Goal: Task Accomplishment & Management: Manage account settings

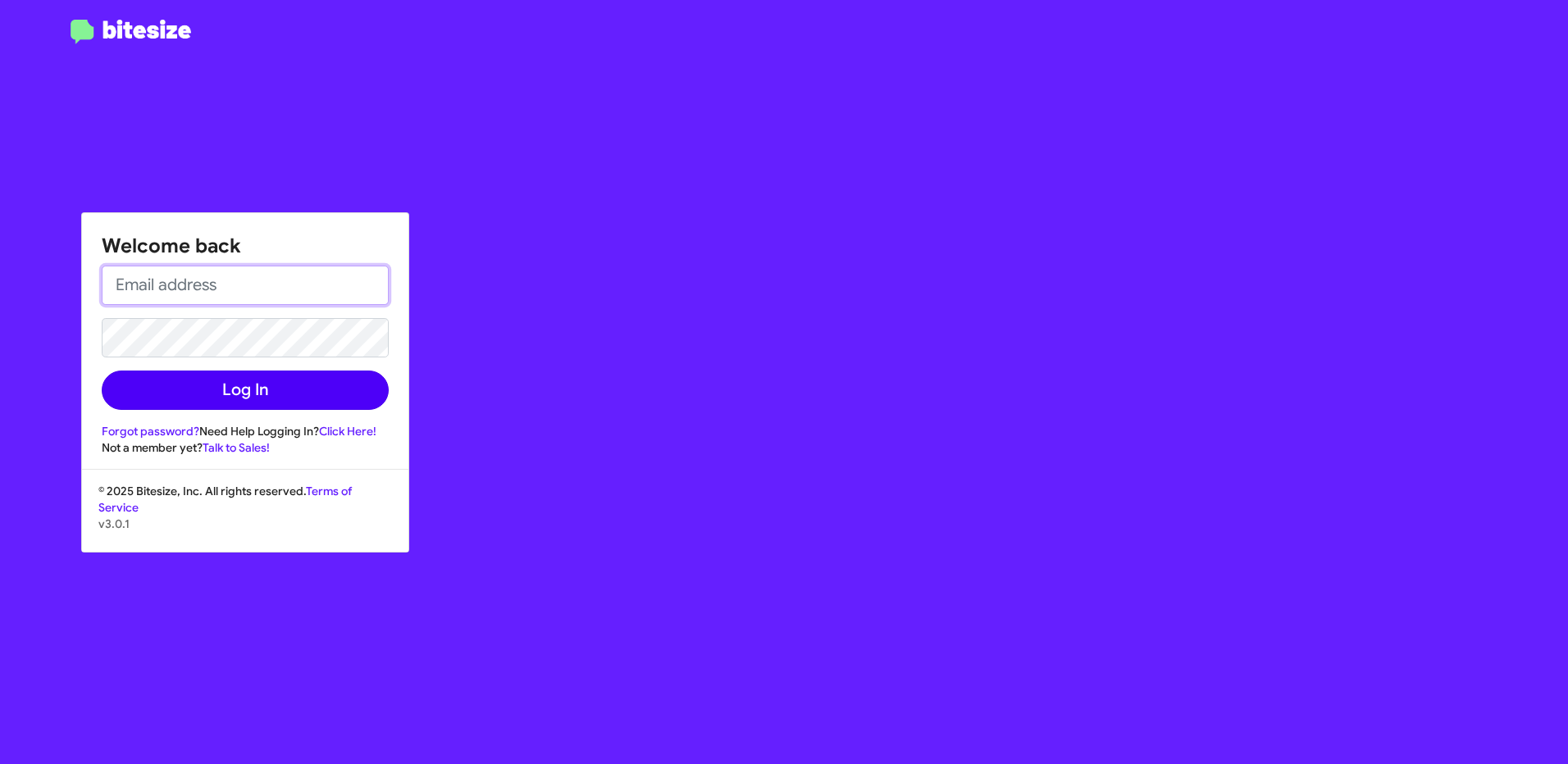
type input "[EMAIL_ADDRESS][DOMAIN_NAME]"
click at [183, 398] on button "Log In" at bounding box center [245, 390] width 287 height 39
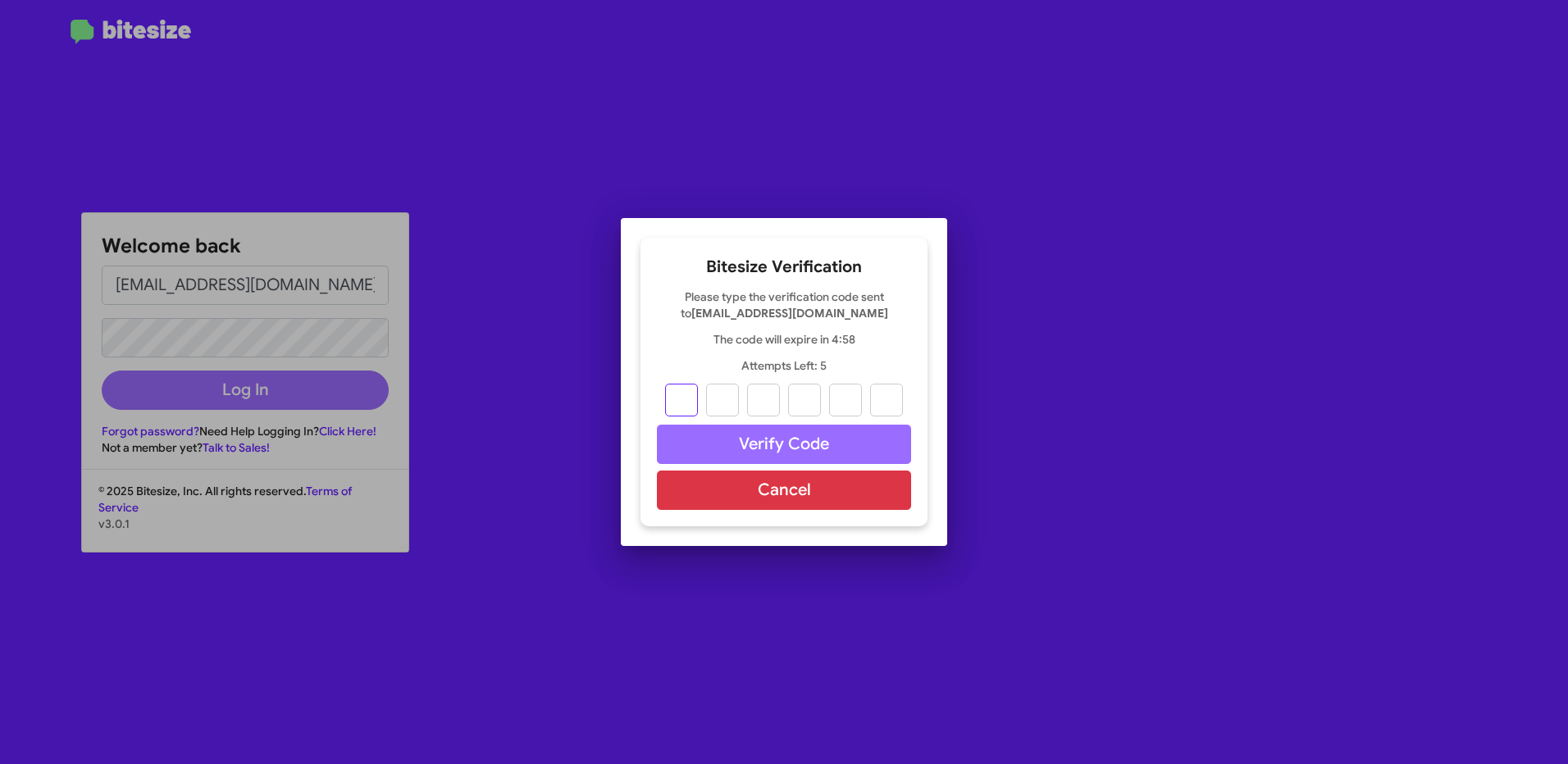
click at [675, 404] on input "text" at bounding box center [681, 399] width 33 height 33
click at [685, 401] on input "text" at bounding box center [681, 399] width 33 height 33
type input "6"
click at [712, 396] on input "2" at bounding box center [722, 399] width 33 height 33
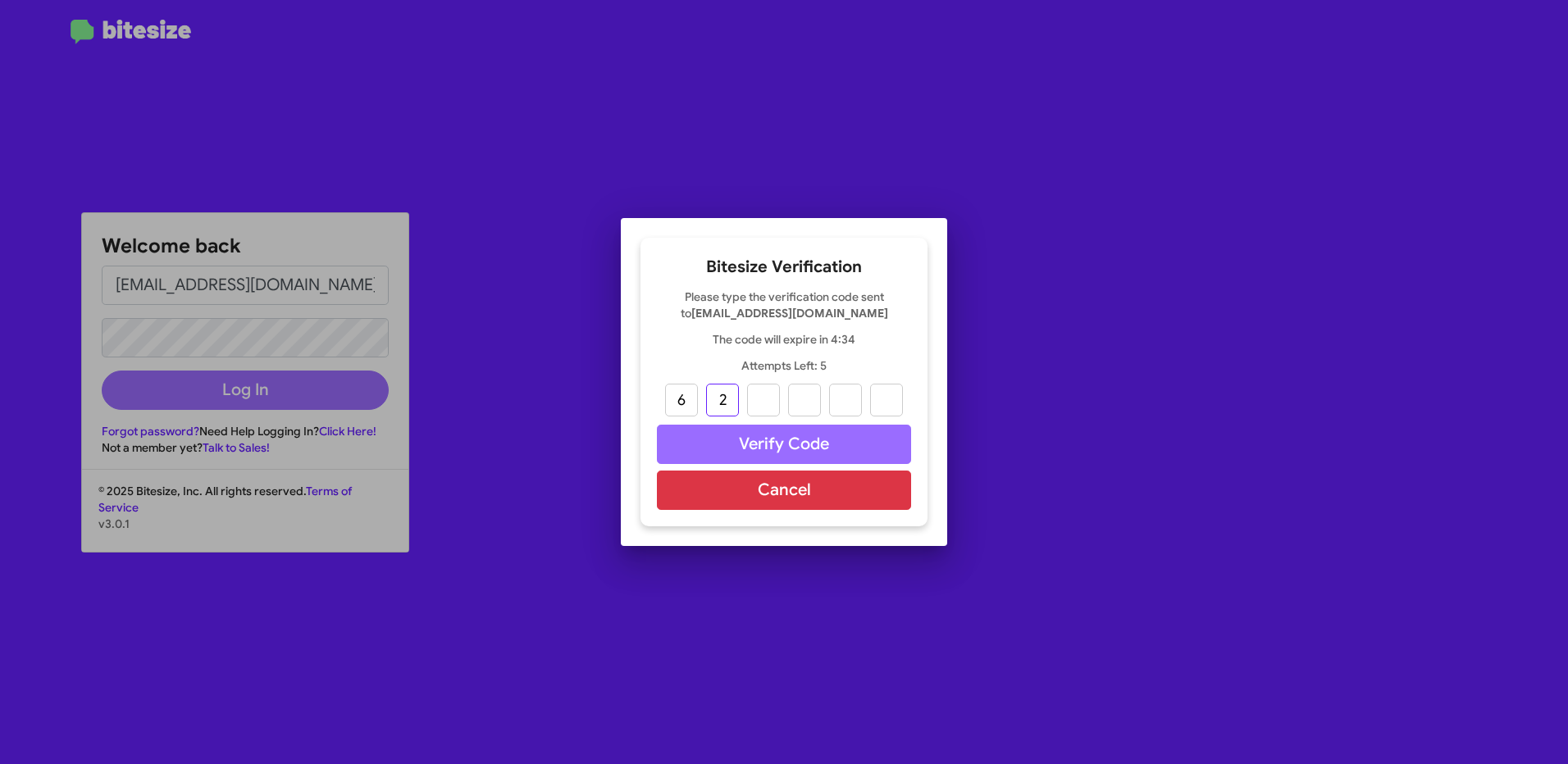
type input "7"
type input "2"
type input "8"
type input "7"
type input "9"
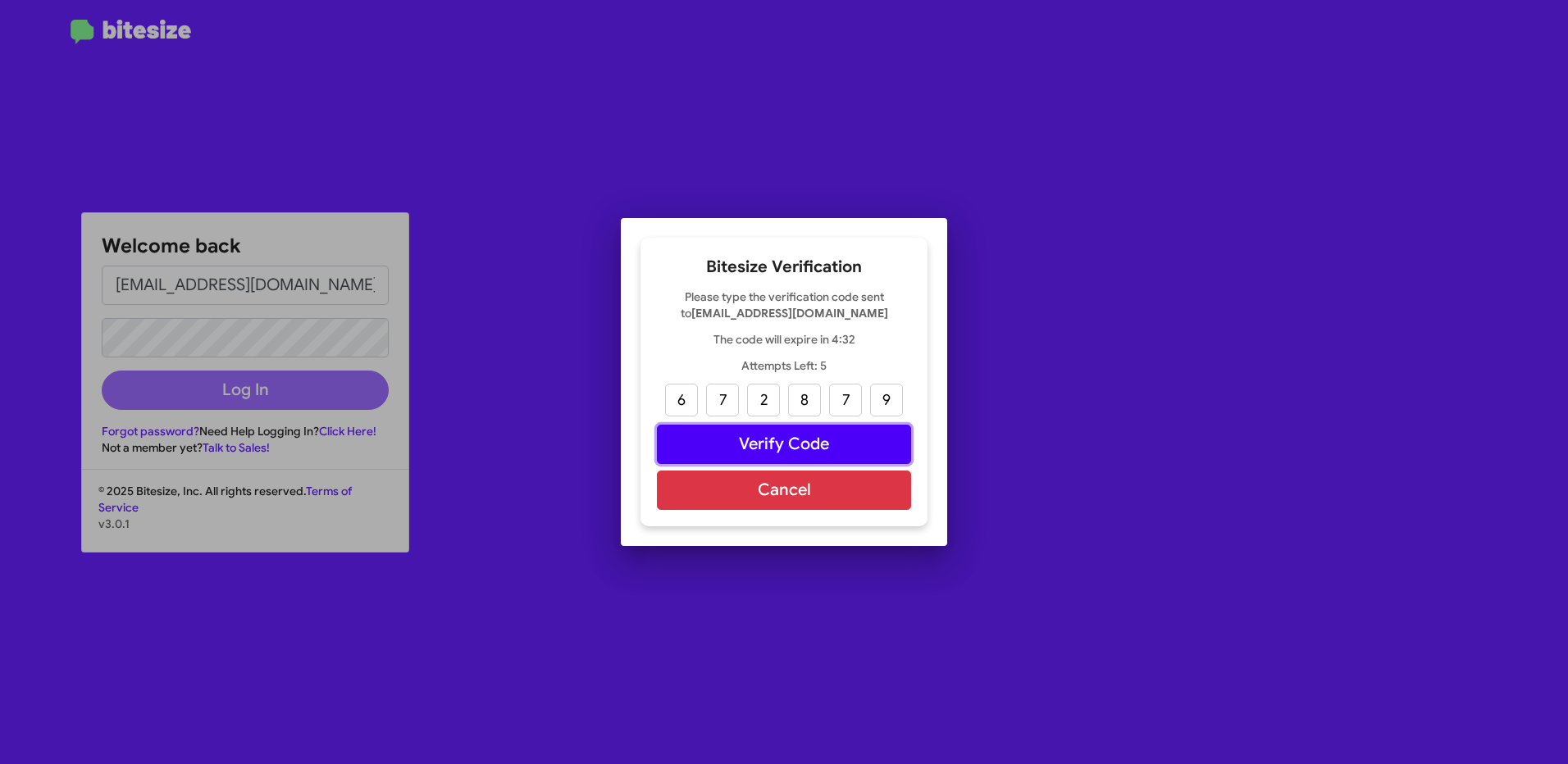
click at [772, 436] on button "Verify Code" at bounding box center [784, 444] width 255 height 39
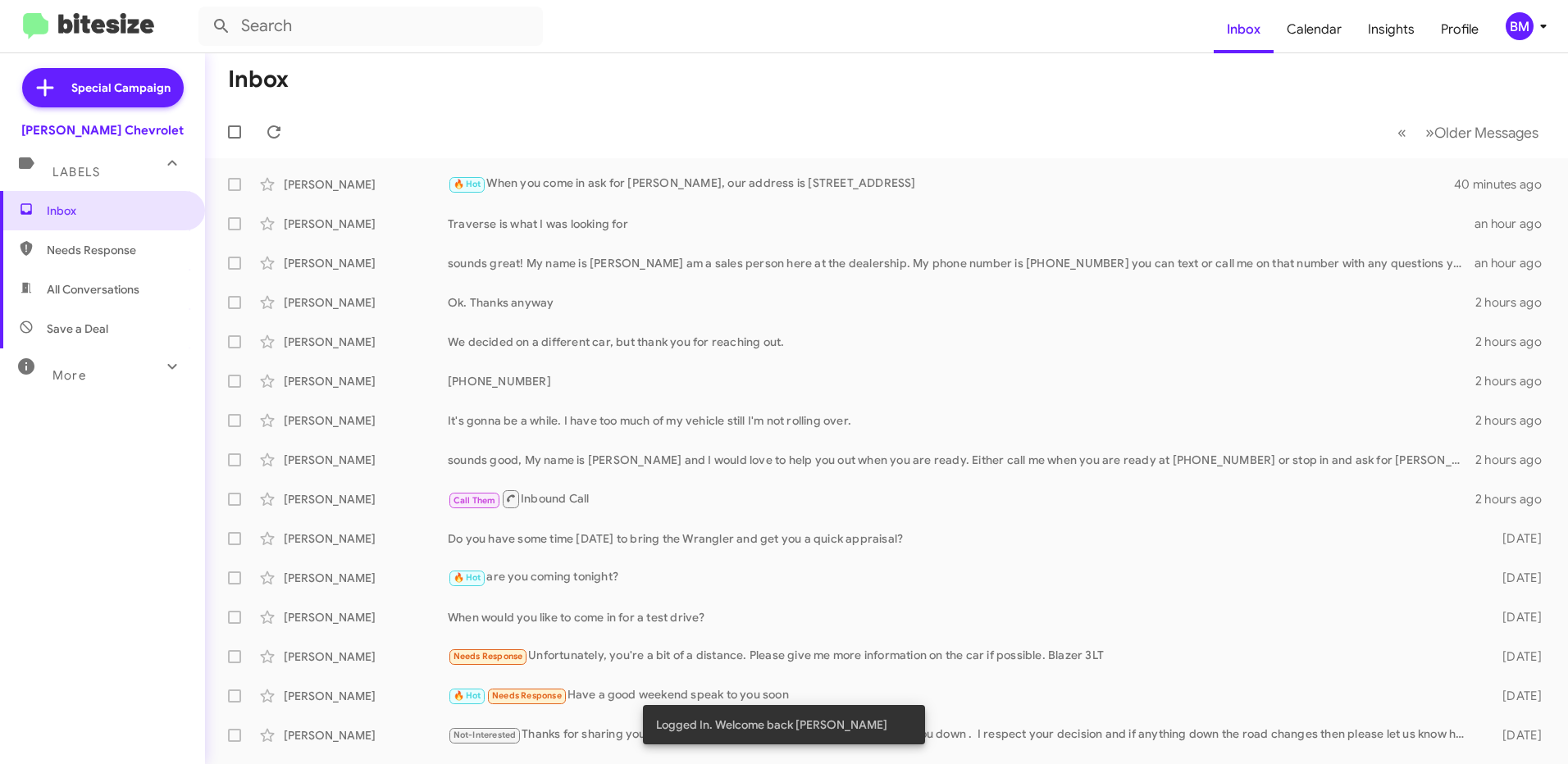
click at [1523, 22] on div "BM" at bounding box center [1519, 26] width 28 height 28
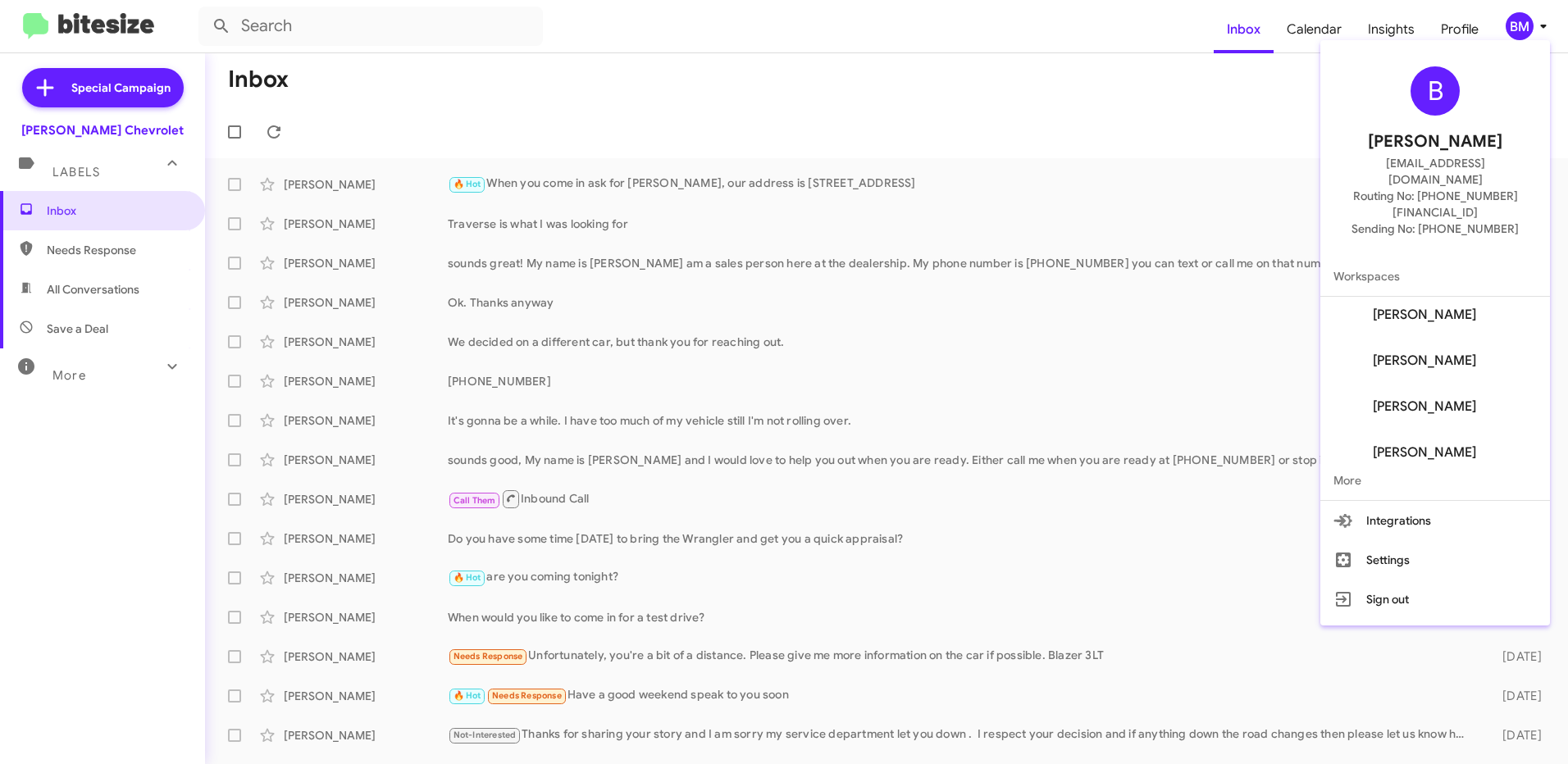
scroll to position [66, 0]
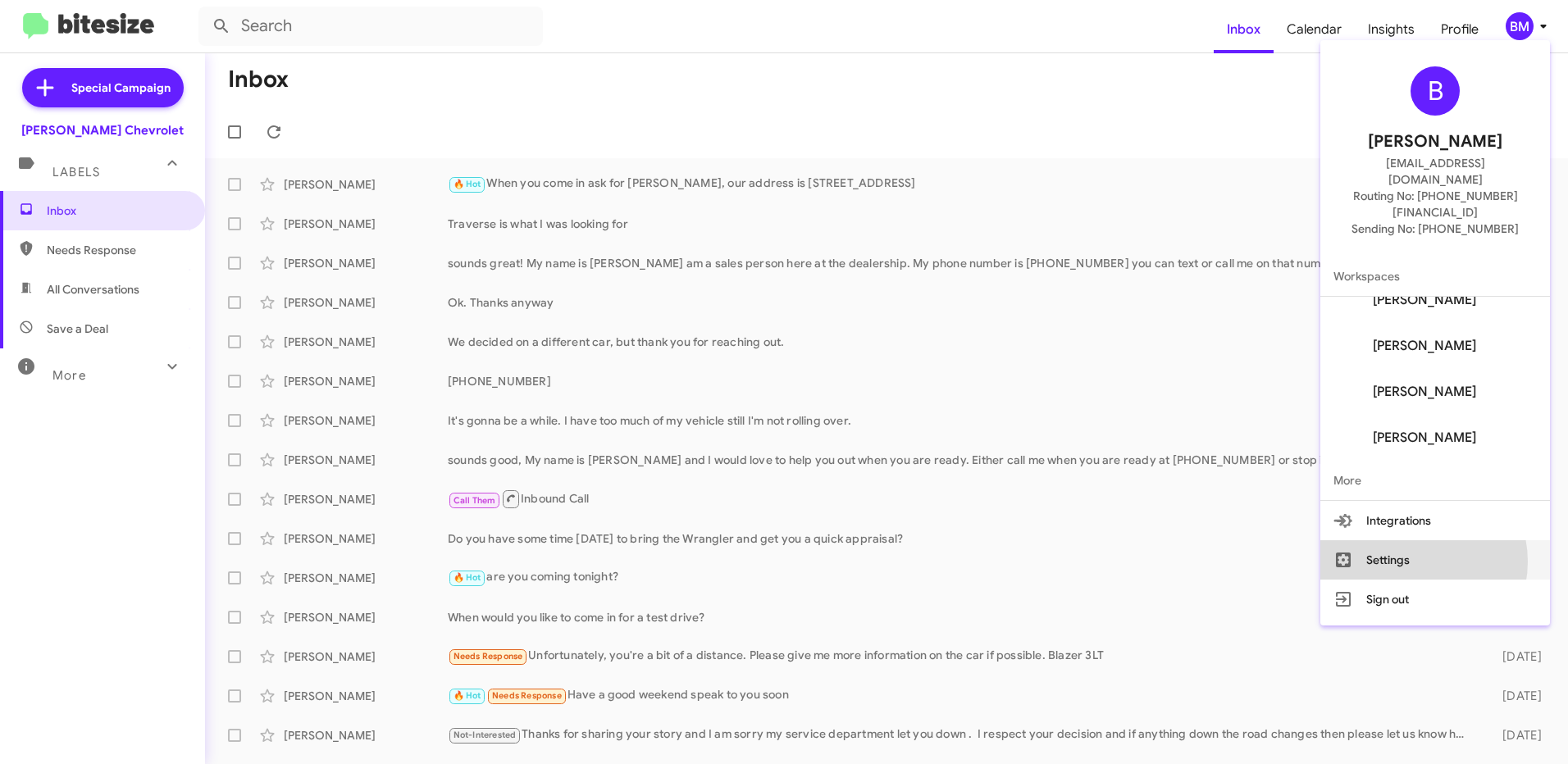
click at [1434, 540] on button "Settings" at bounding box center [1435, 559] width 230 height 39
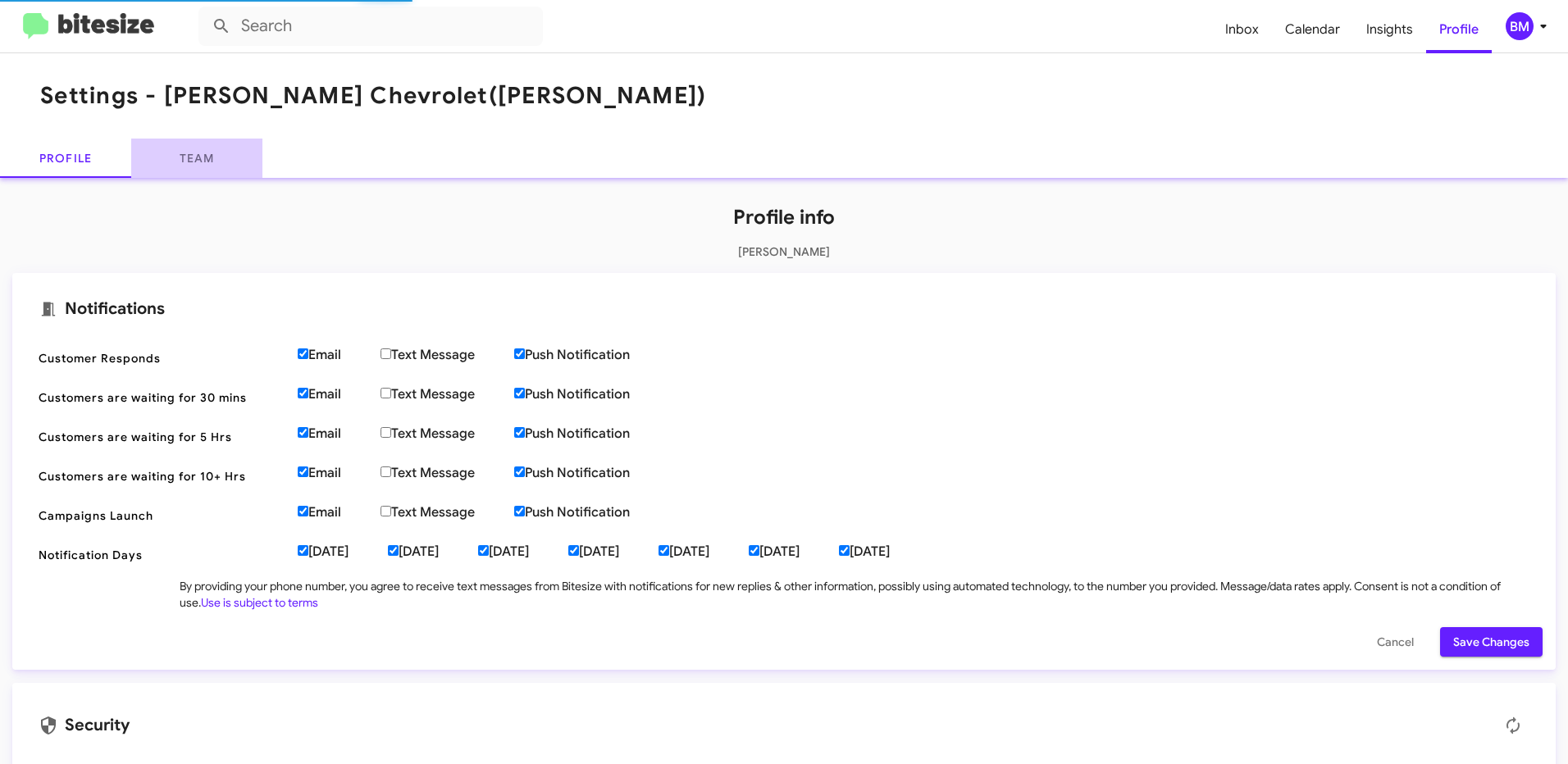
click at [214, 164] on link "Team" at bounding box center [196, 158] width 131 height 39
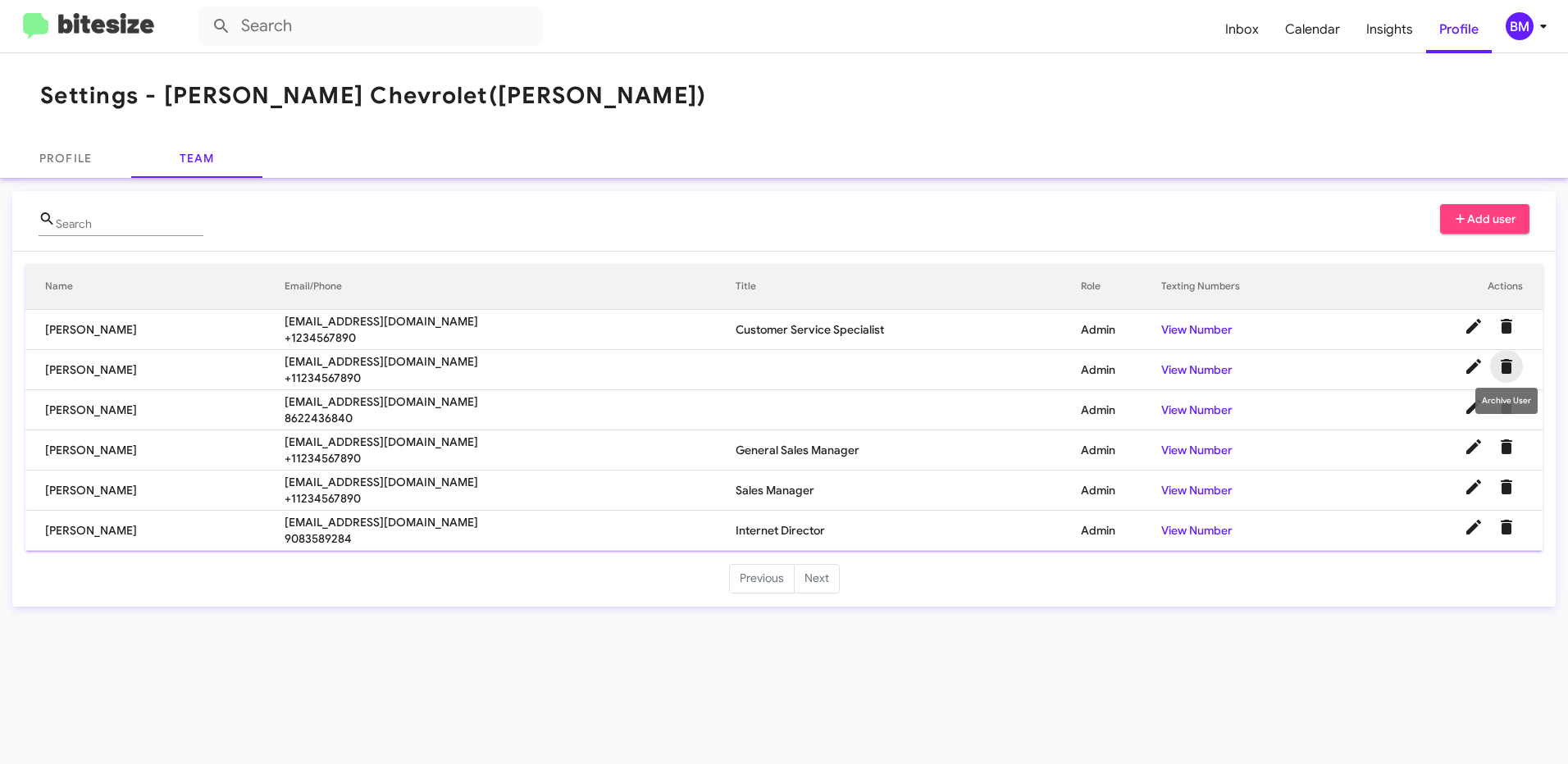
click at [1509, 366] on icon "Delete User" at bounding box center [1506, 366] width 12 height 15
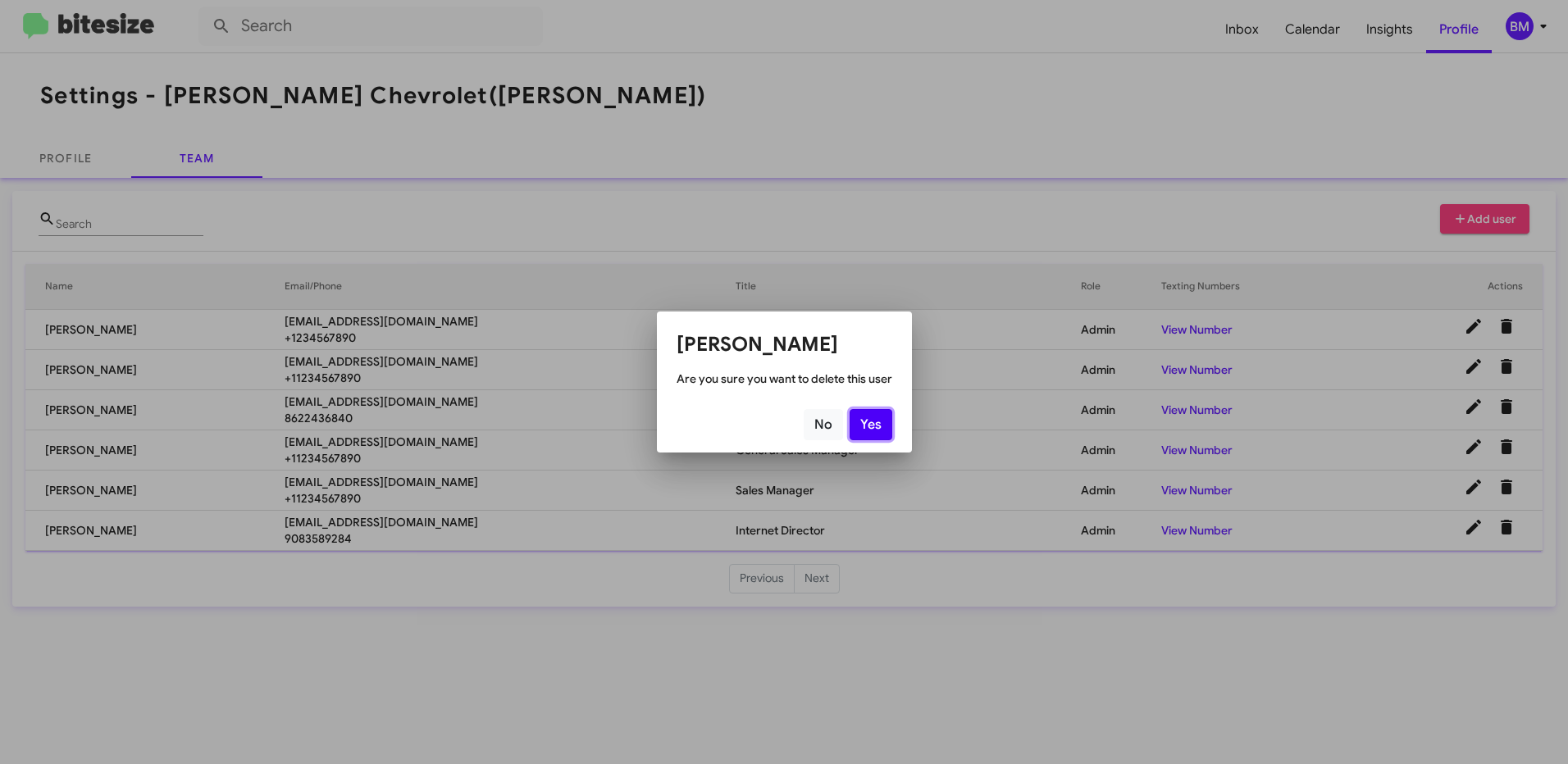
click at [893, 426] on button "Yes" at bounding box center [871, 424] width 43 height 31
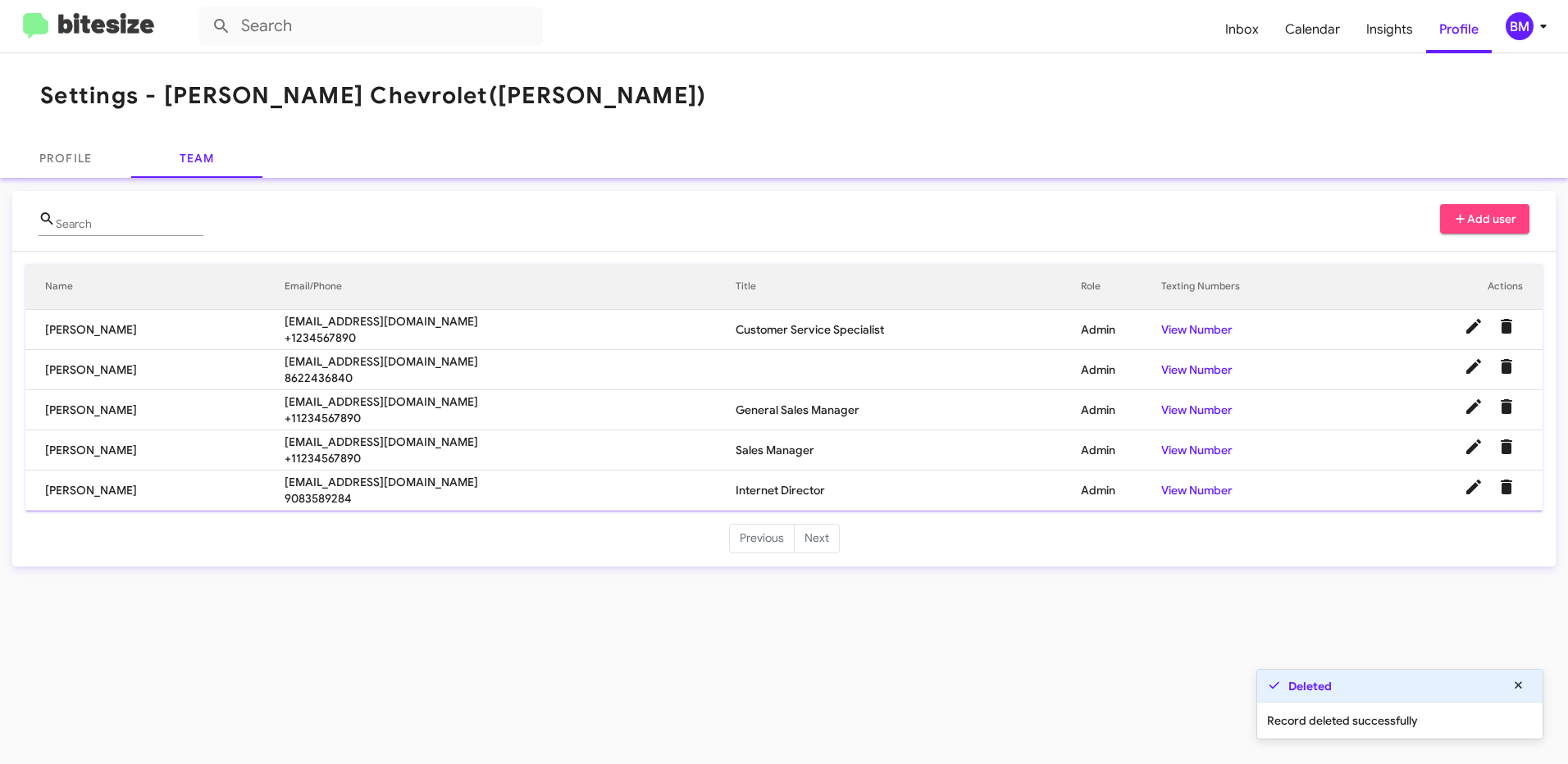
click at [507, 683] on div "Settings - [PERSON_NAME] Chevrolet ([PERSON_NAME]) Profile Team Search Add user…" at bounding box center [784, 408] width 1568 height 711
click at [1498, 217] on span "Add user" at bounding box center [1485, 218] width 64 height 29
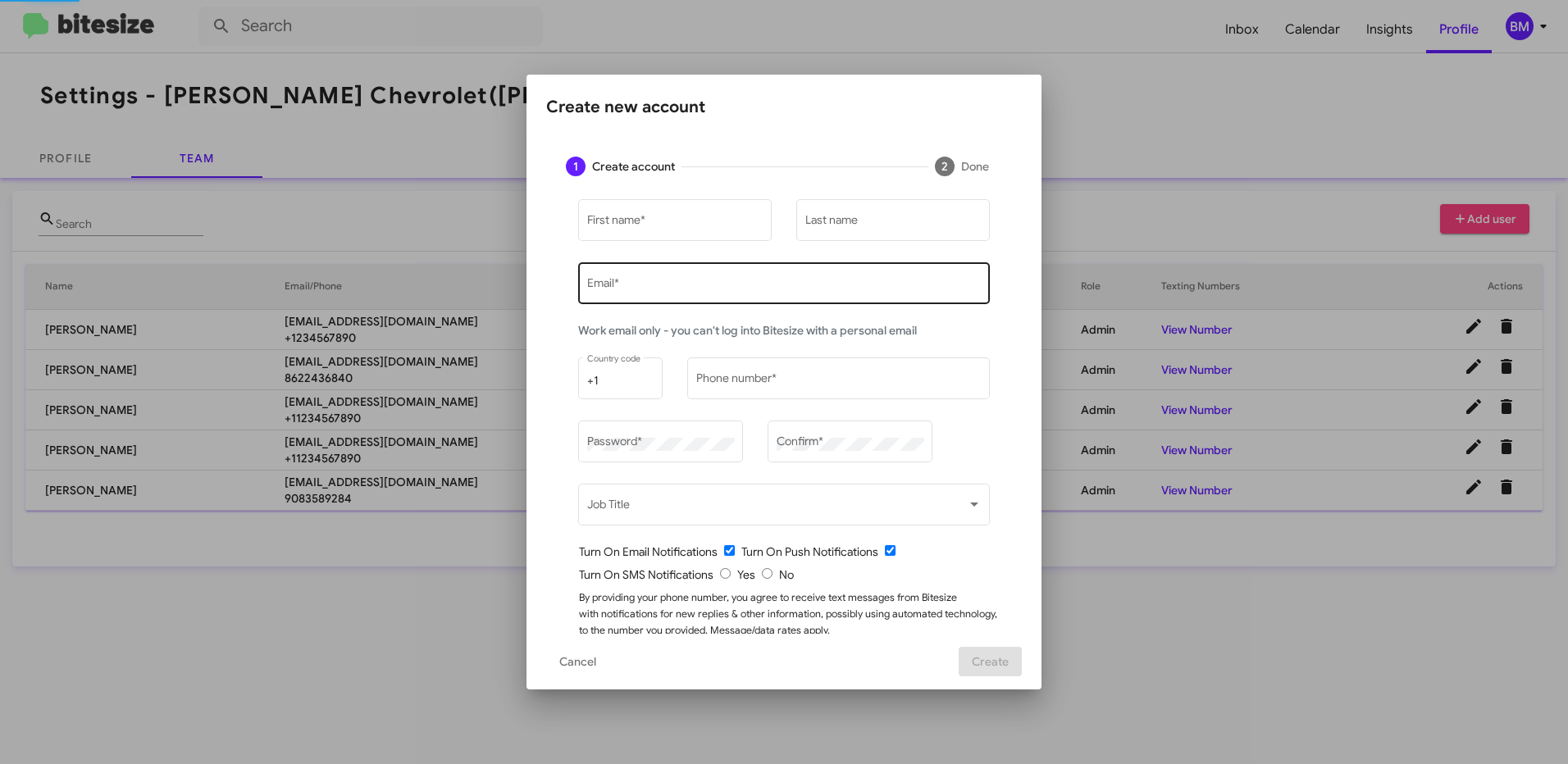
type input "[EMAIL_ADDRESS][DOMAIN_NAME]"
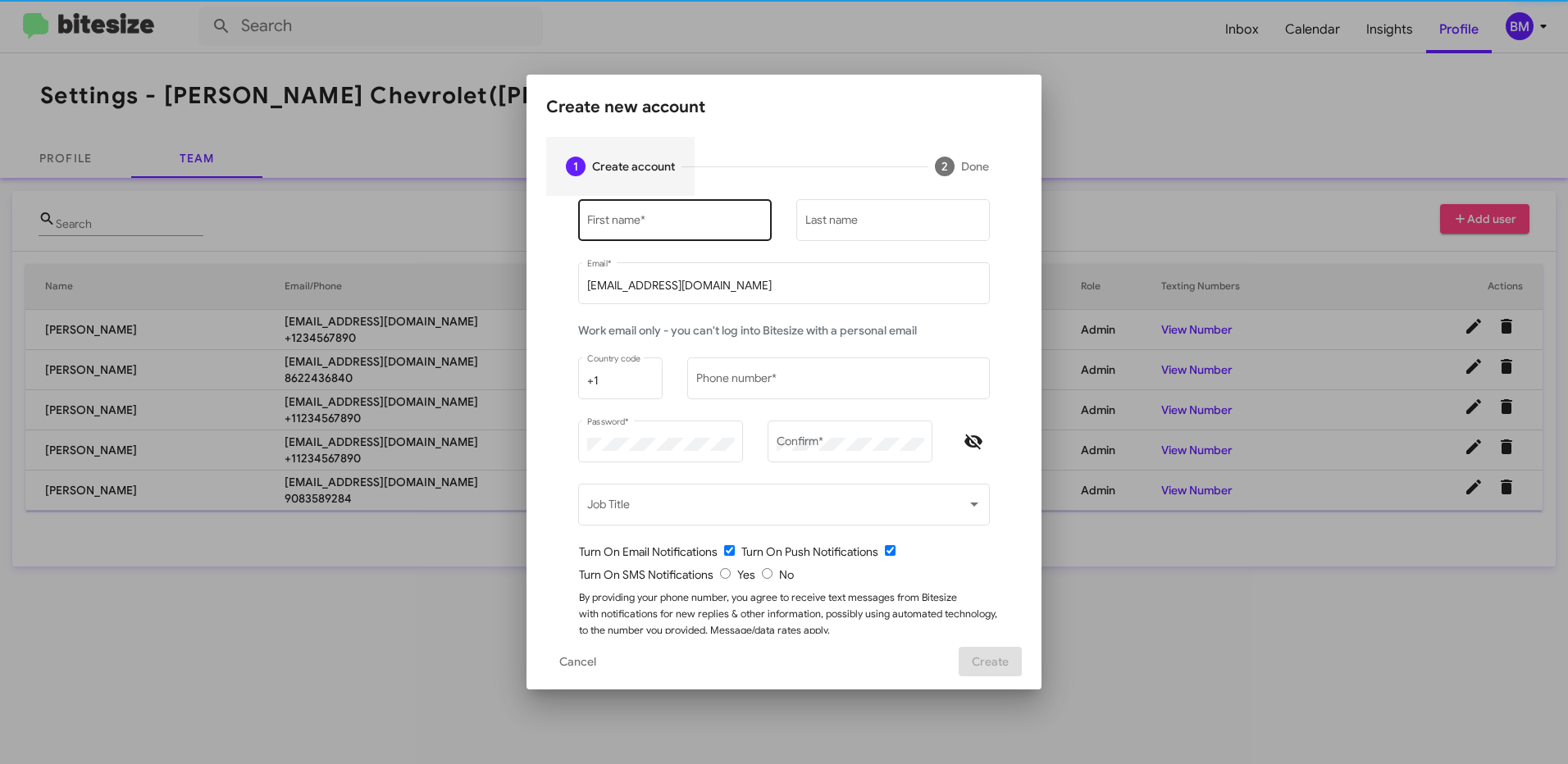
click at [658, 233] on div "First name *" at bounding box center [675, 218] width 176 height 45
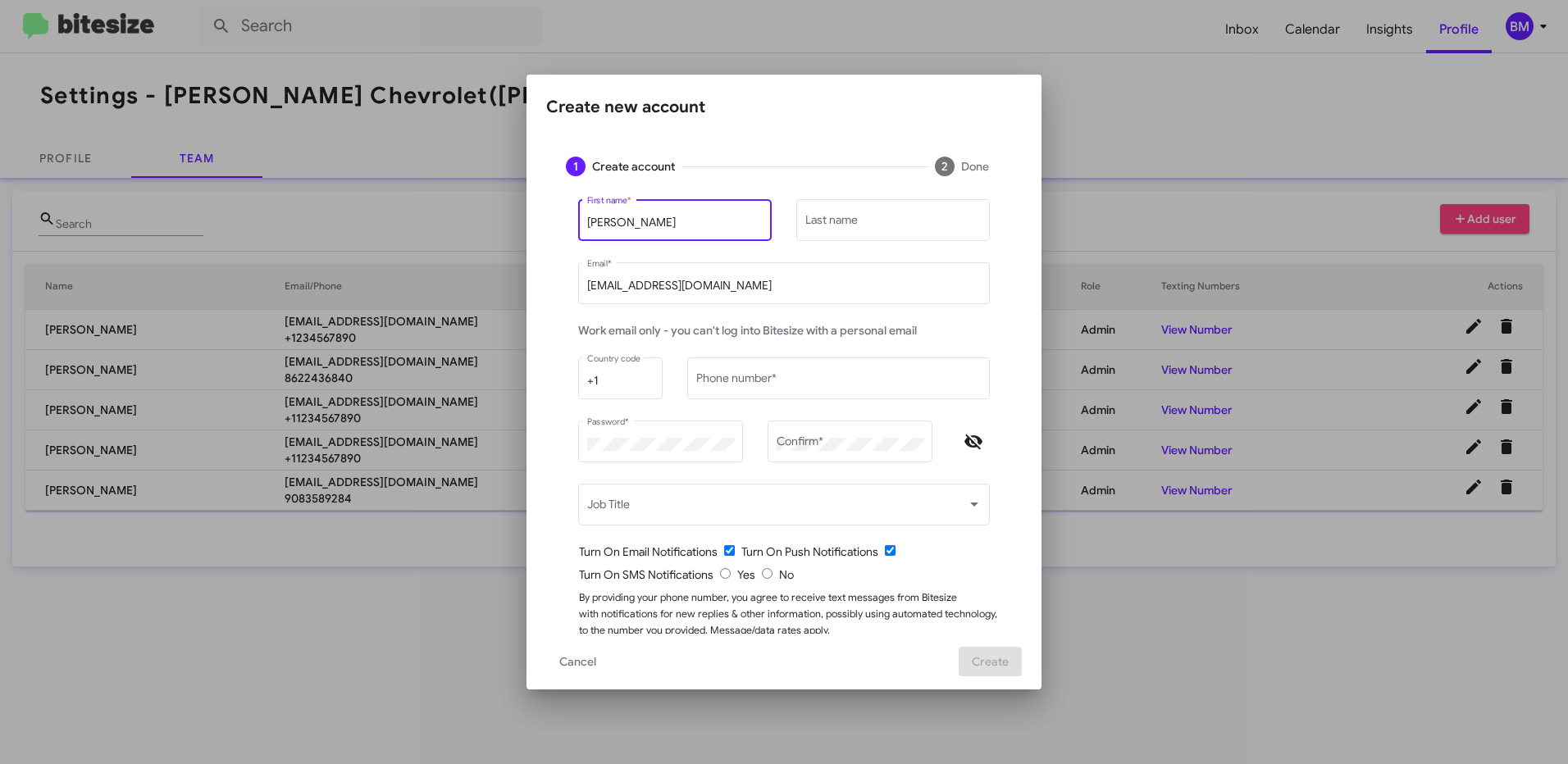
type input "[PERSON_NAME]"
click at [653, 224] on input "[PERSON_NAME]" at bounding box center [675, 222] width 176 height 13
type input "[PERSON_NAME]"
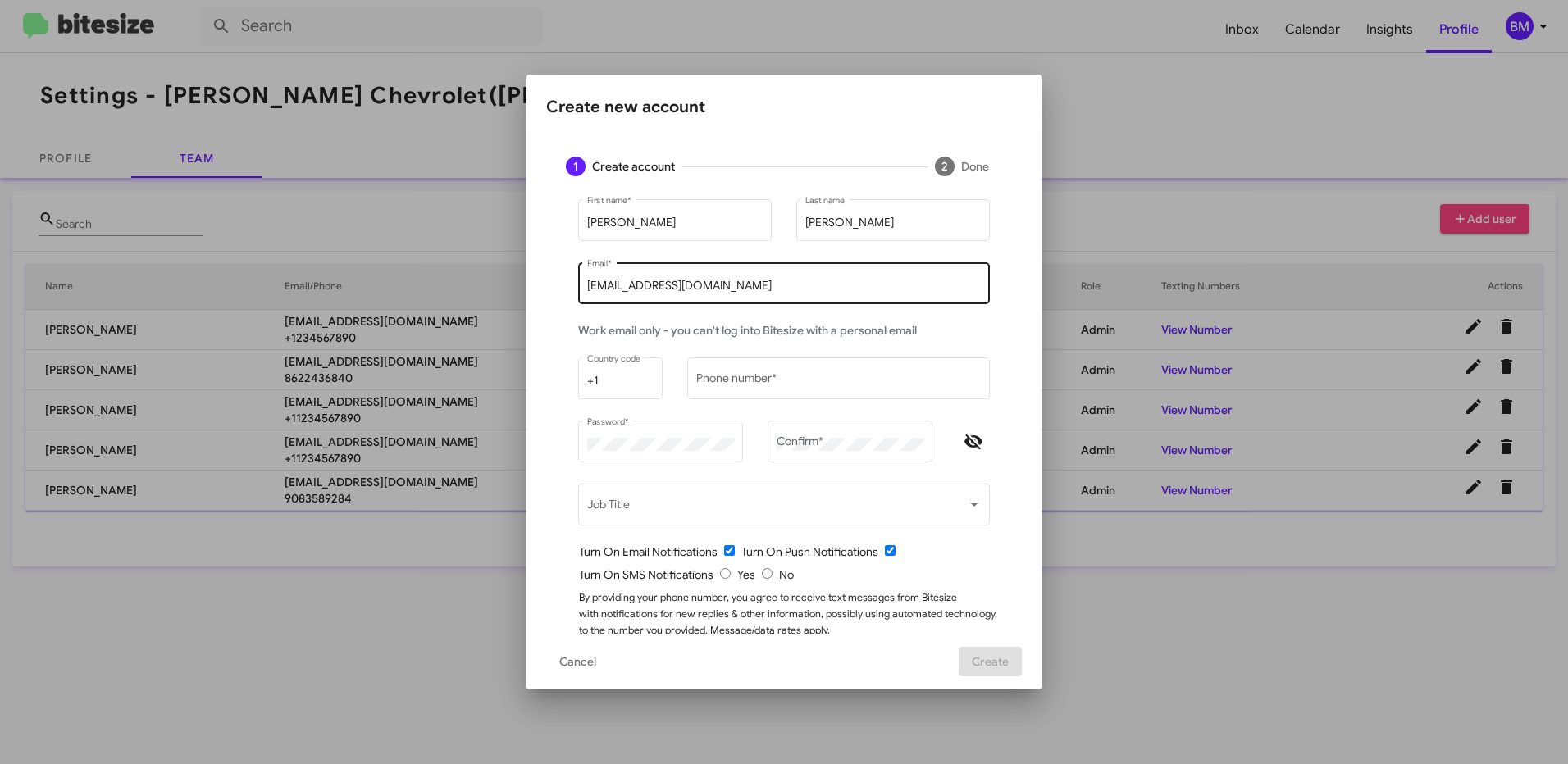
click at [755, 285] on input "[EMAIL_ADDRESS][DOMAIN_NAME]" at bounding box center [784, 285] width 394 height 13
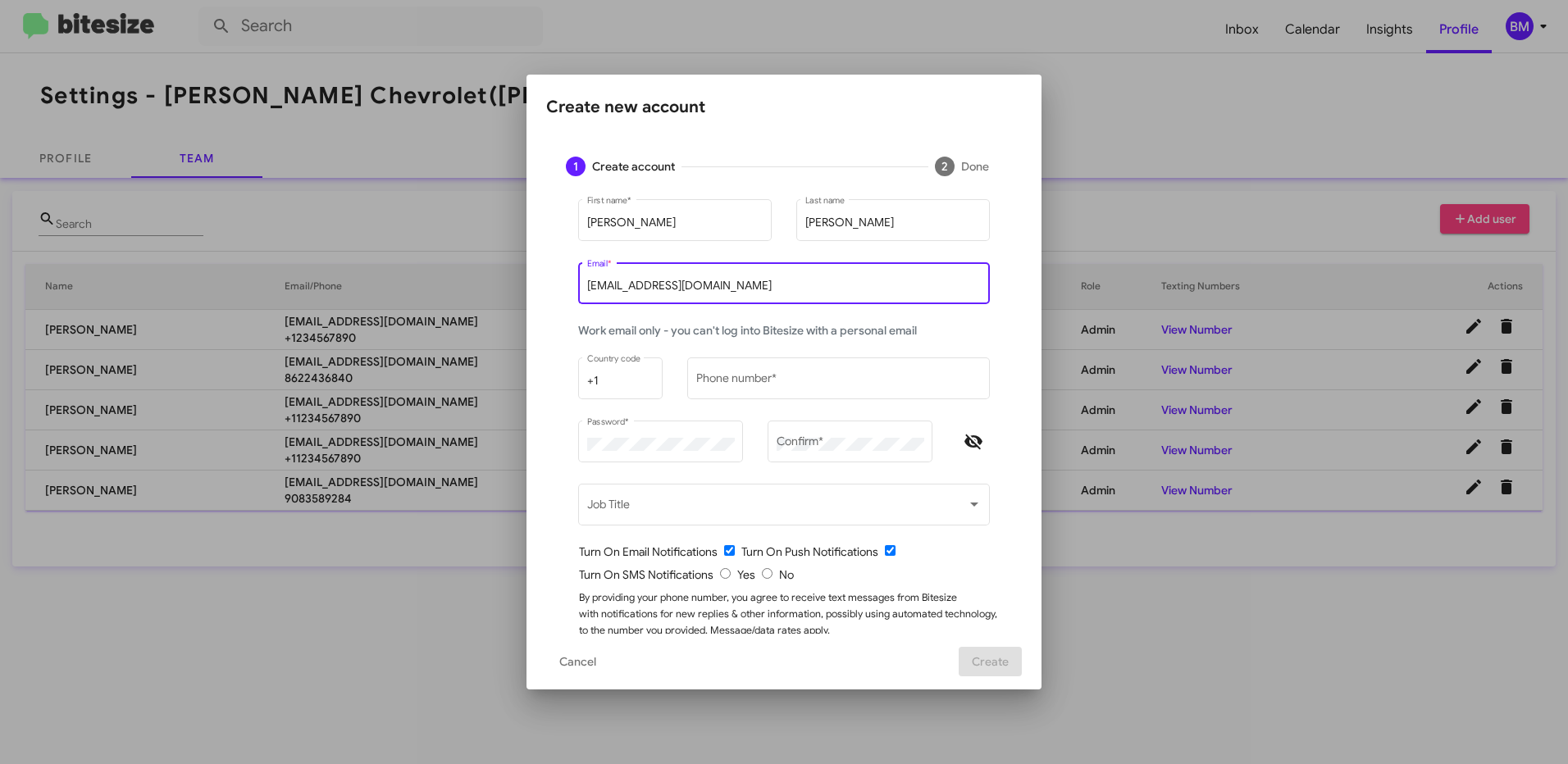
click at [755, 285] on input "[EMAIL_ADDRESS][DOMAIN_NAME]" at bounding box center [784, 285] width 394 height 13
paste input "sgarden"
type input "[EMAIL_ADDRESS][DOMAIN_NAME]"
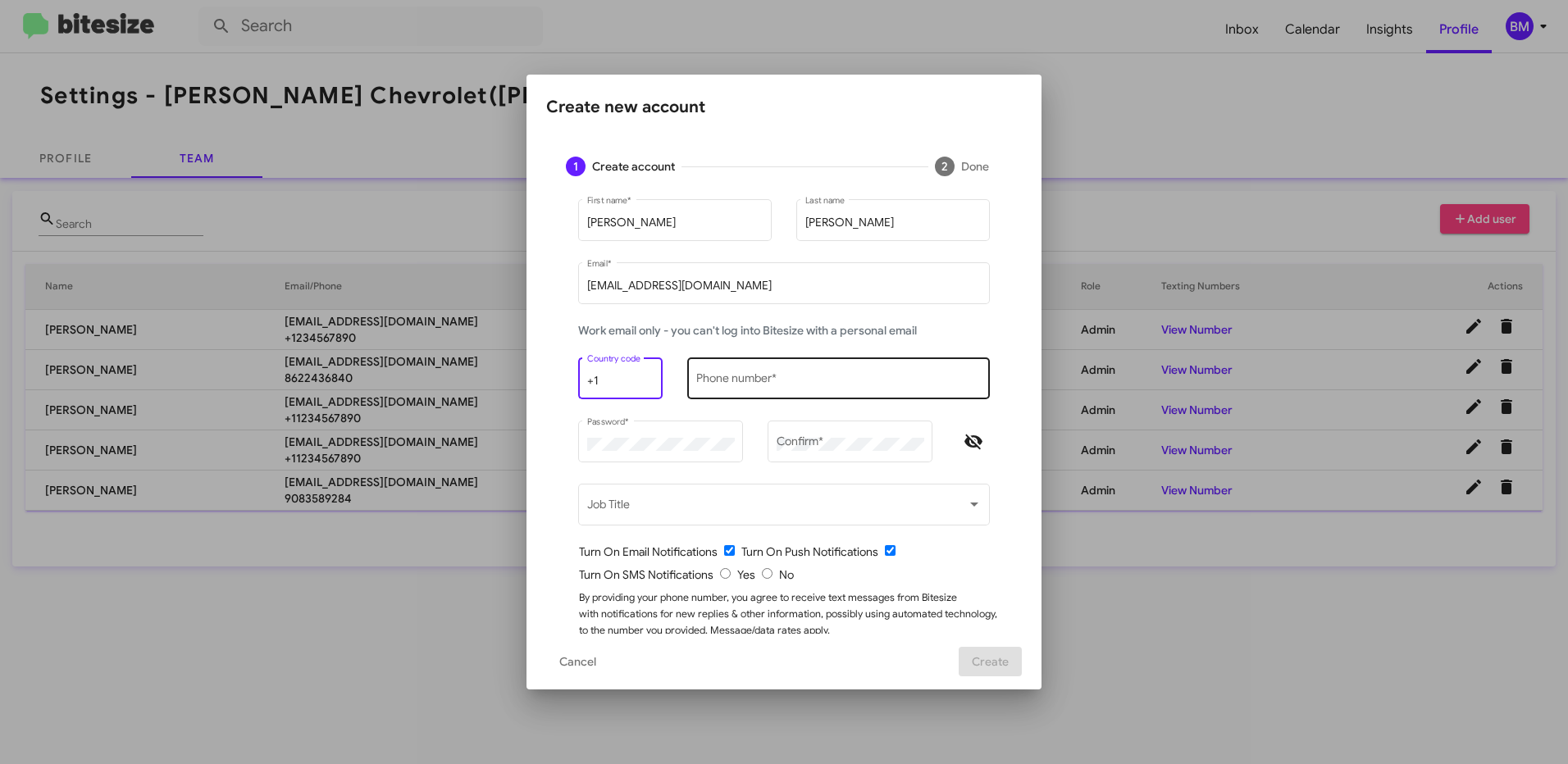
click at [723, 374] on div "Phone number *" at bounding box center [838, 376] width 286 height 45
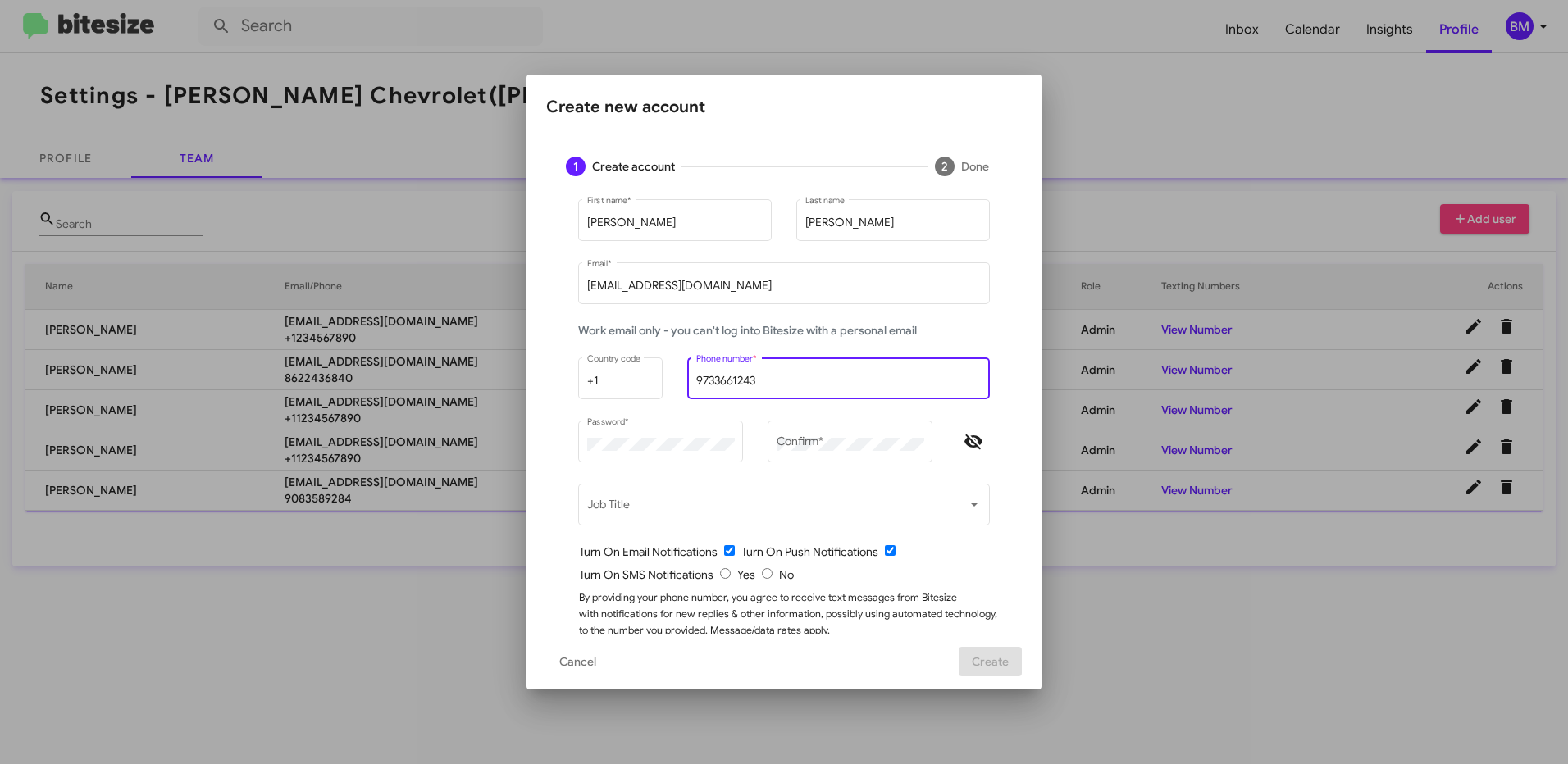
type input "9733661243"
click at [966, 450] on icon "Hide password" at bounding box center [974, 442] width 20 height 20
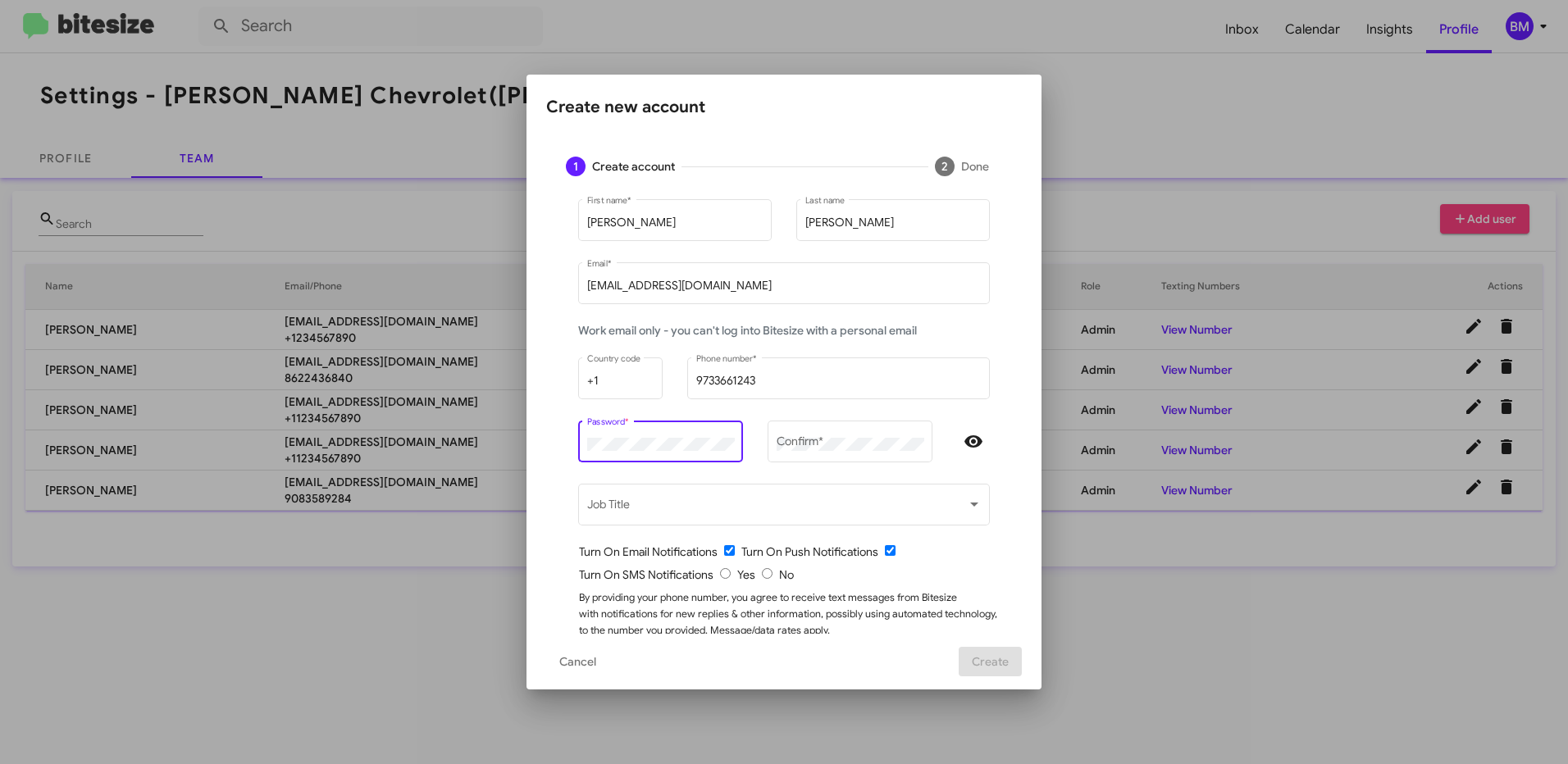
click at [527, 453] on mat-dialog-content "1 Create account 2 Done [PERSON_NAME] First name * [PERSON_NAME] Last name [EMA…" at bounding box center [784, 385] width 515 height 496
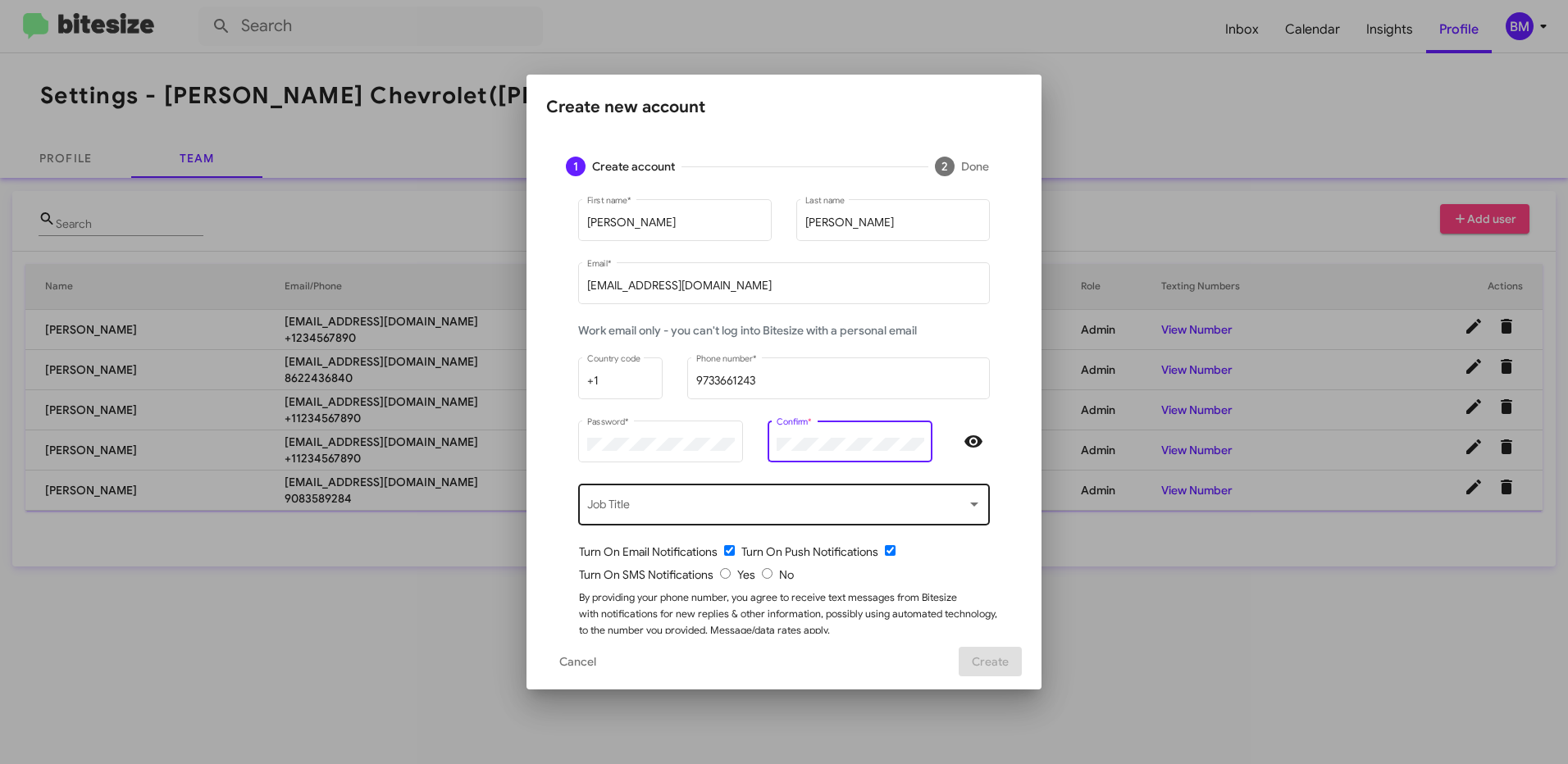
click at [715, 506] on span at bounding box center [777, 507] width 380 height 13
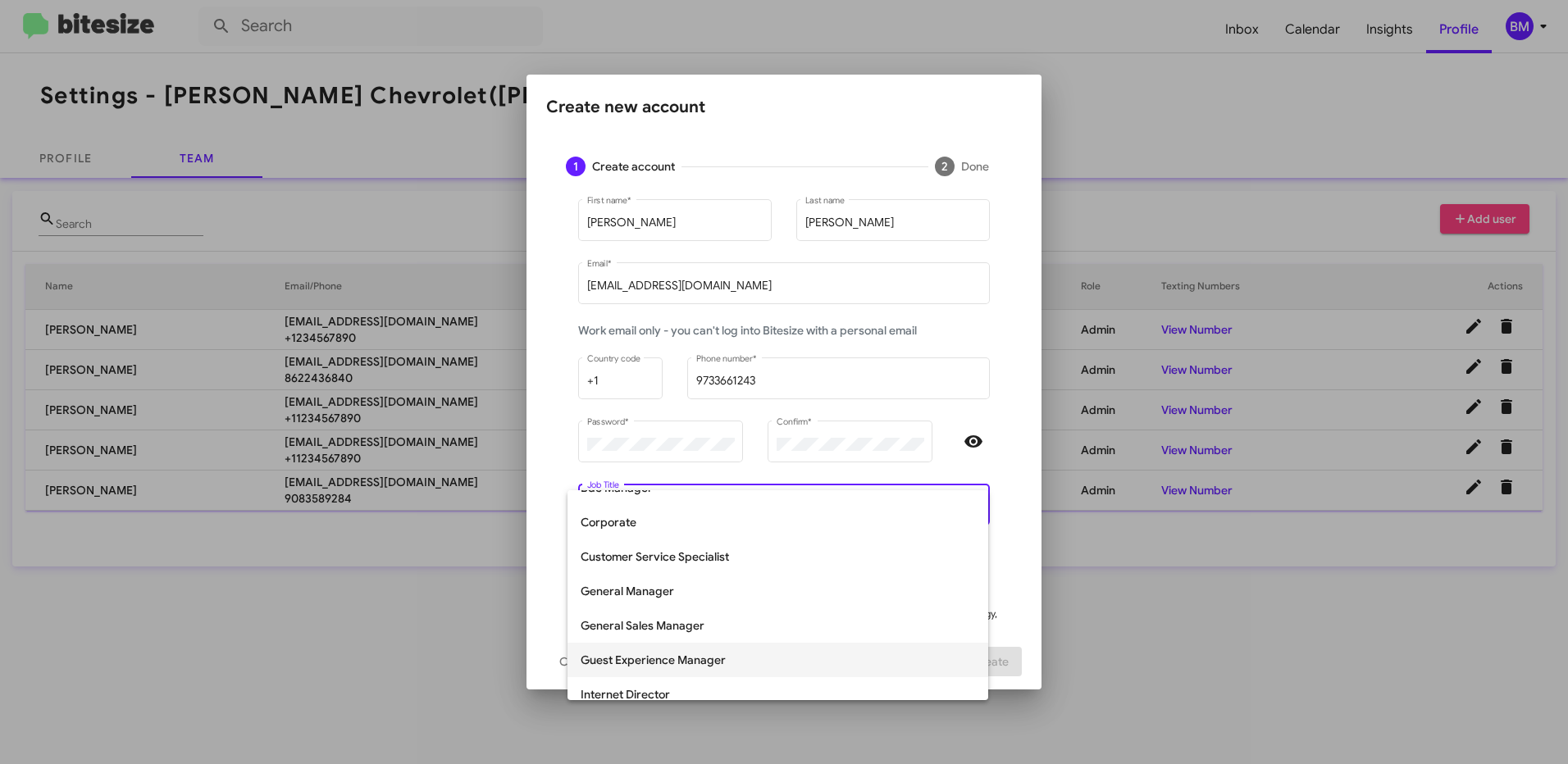
scroll to position [95, 0]
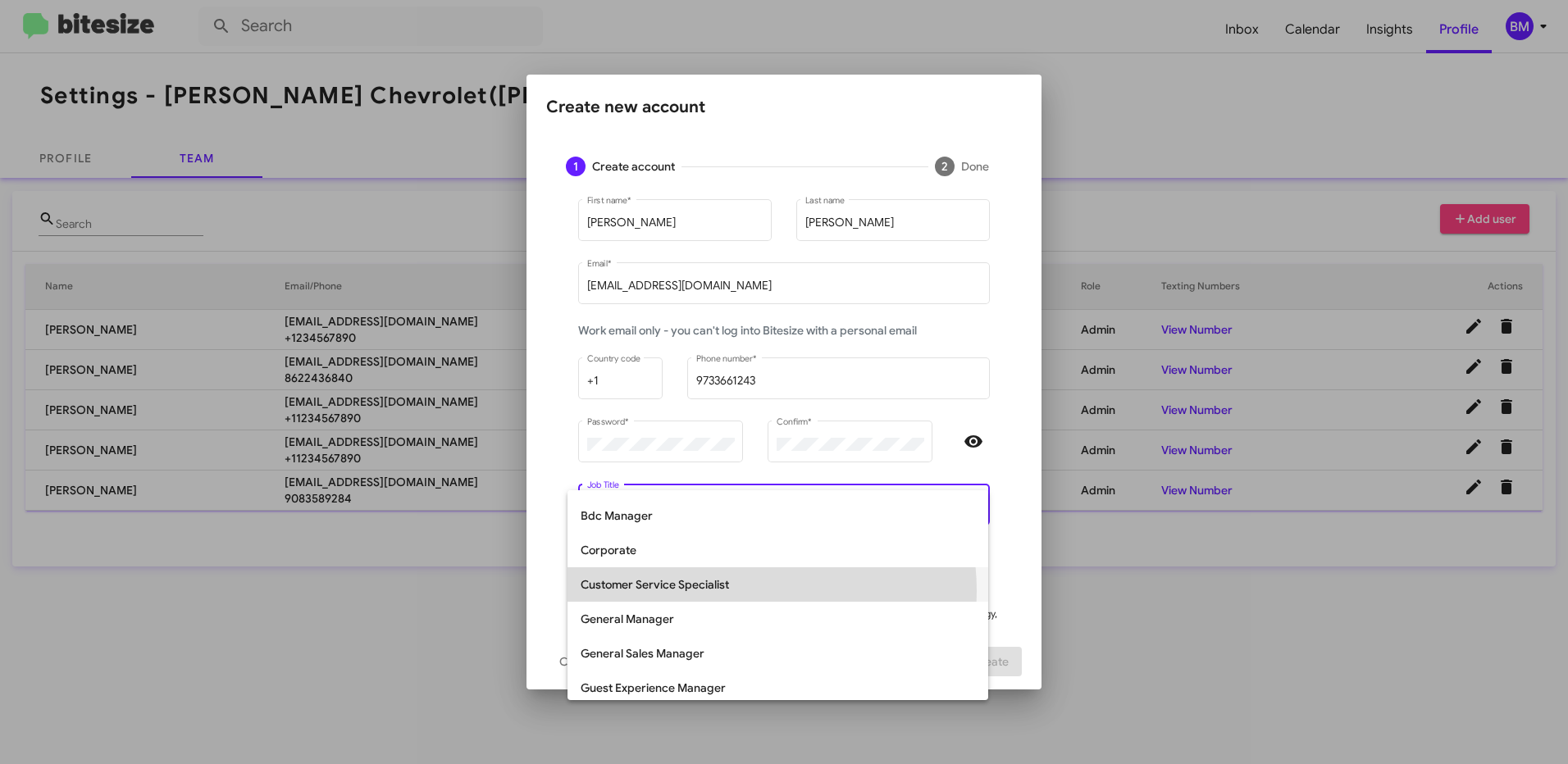
click at [719, 591] on span "Customer Service Specialist" at bounding box center [777, 584] width 394 height 35
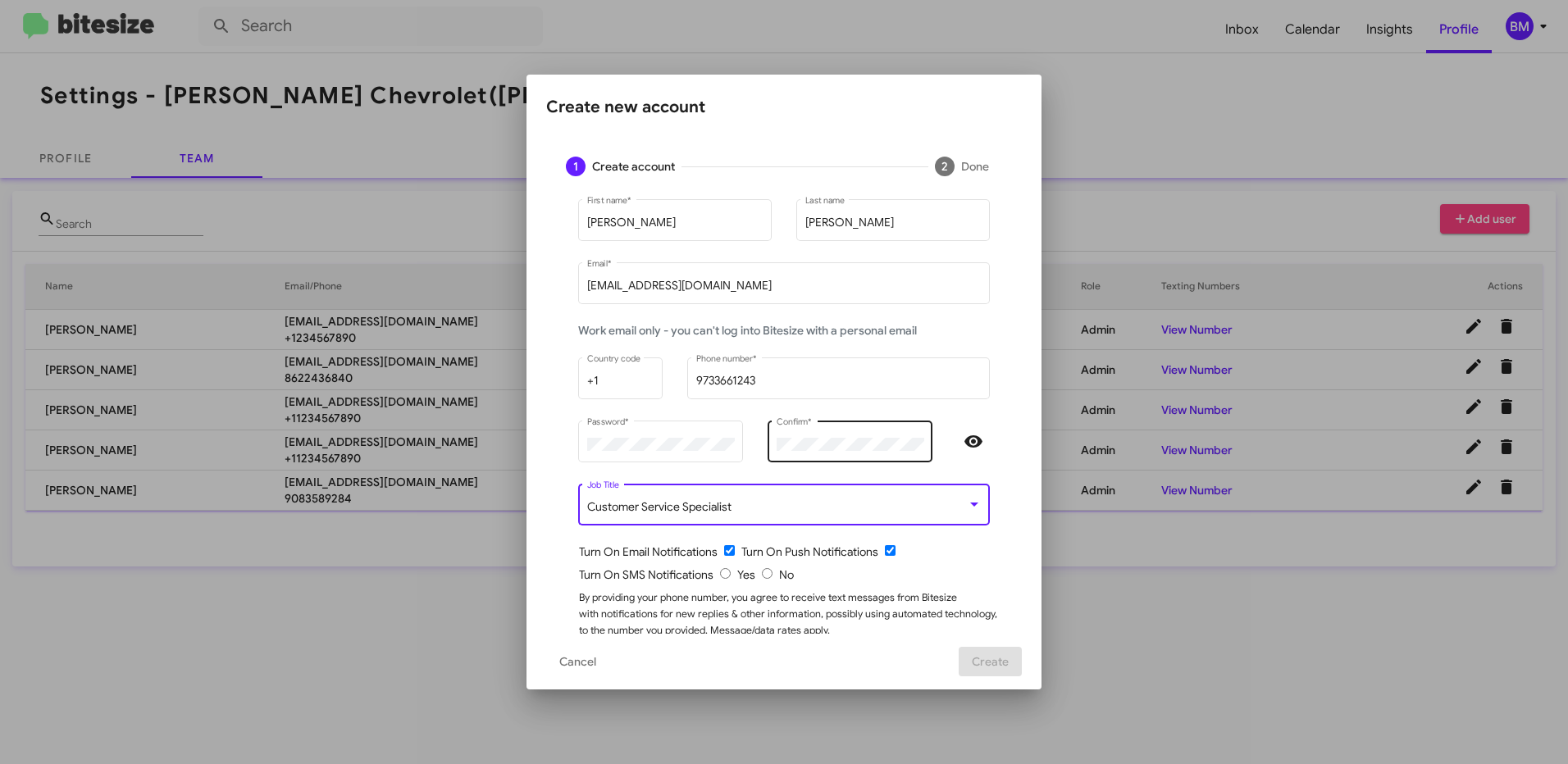
scroll to position [41, 0]
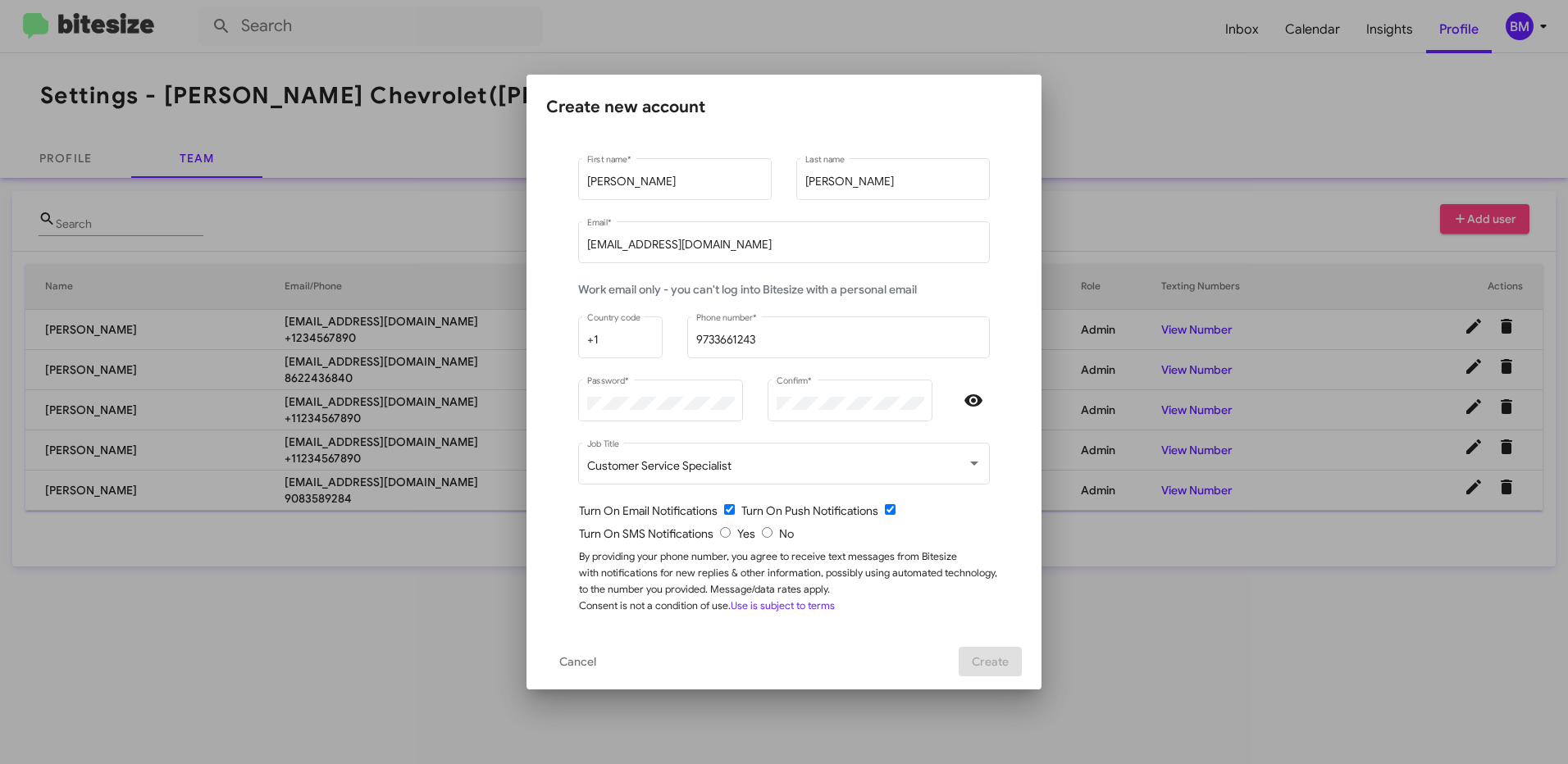
click at [720, 528] on input "radio" at bounding box center [725, 533] width 11 height 11
radio input "true"
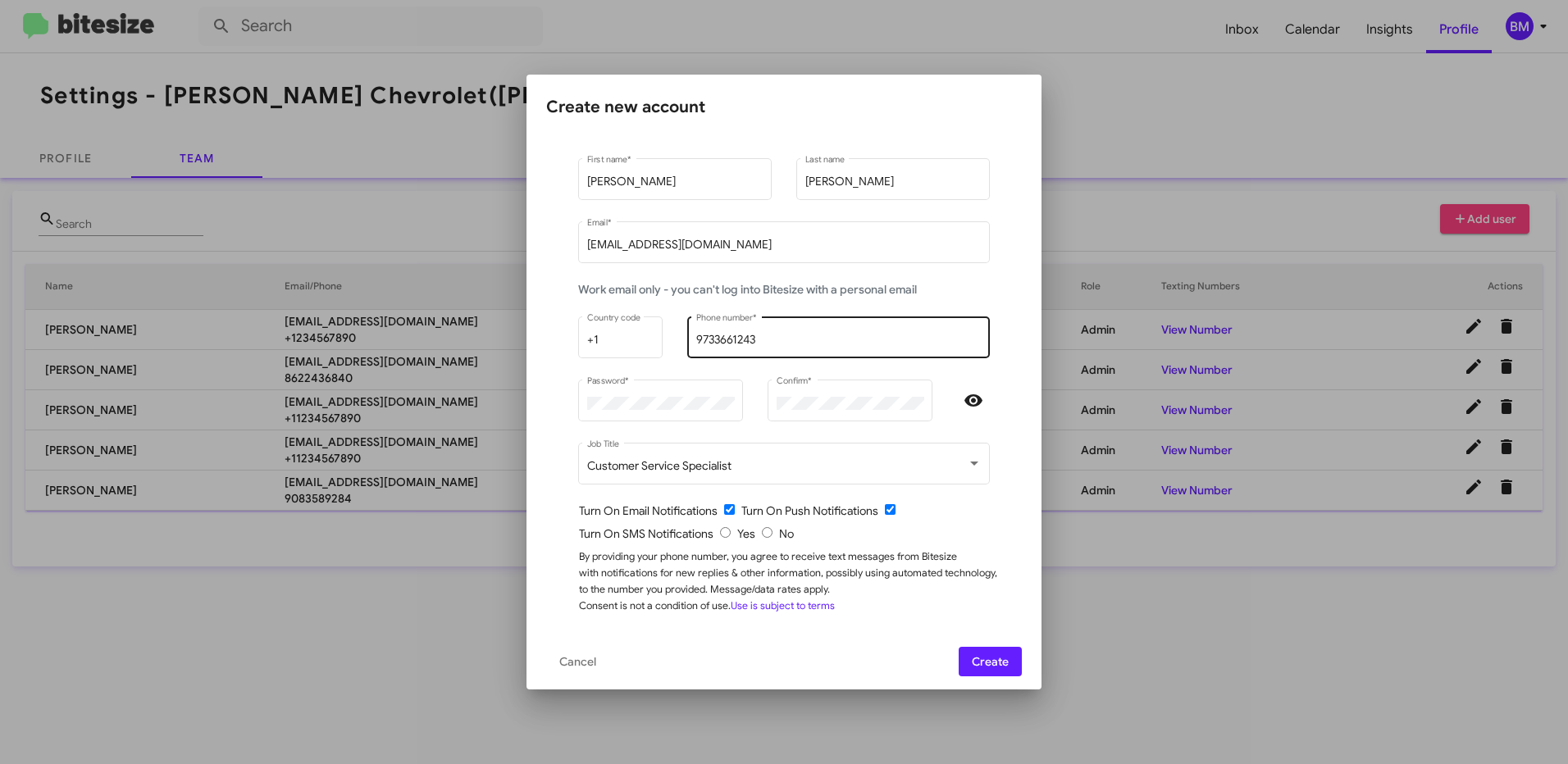
click at [828, 350] on div "[PHONE_NUMBER] Phone number *" at bounding box center [838, 335] width 286 height 45
click at [818, 342] on input "9733661243" at bounding box center [838, 340] width 286 height 13
click at [817, 334] on input "9733661243" at bounding box center [838, 340] width 286 height 13
drag, startPoint x: 815, startPoint y: 334, endPoint x: 659, endPoint y: 325, distance: 156.3
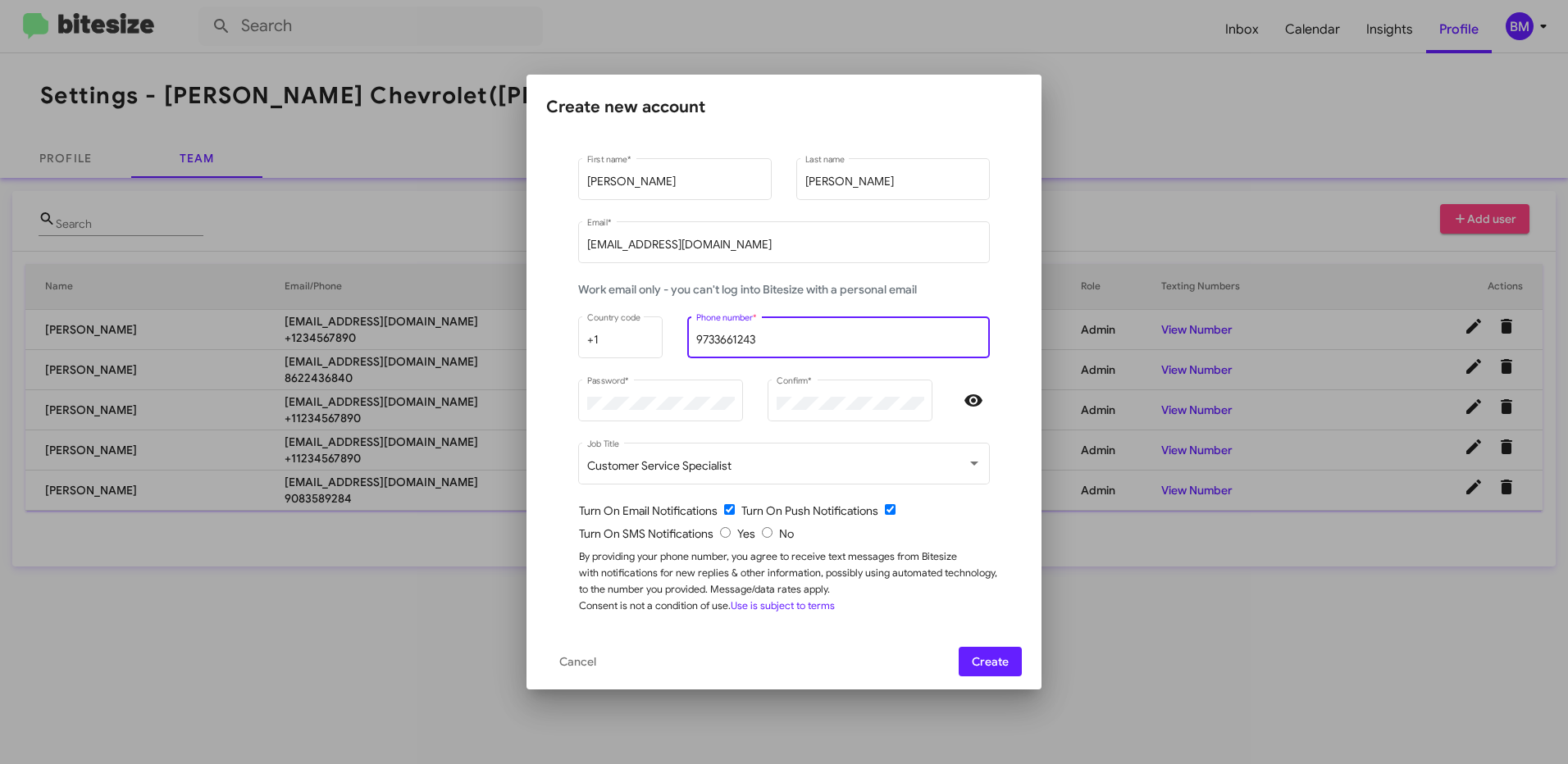
click at [659, 325] on div "+1 Country code [PHONE_NUMBER] Phone number *" at bounding box center [784, 344] width 436 height 63
type input "8482989384"
click at [1008, 663] on span "Create" at bounding box center [990, 661] width 36 height 29
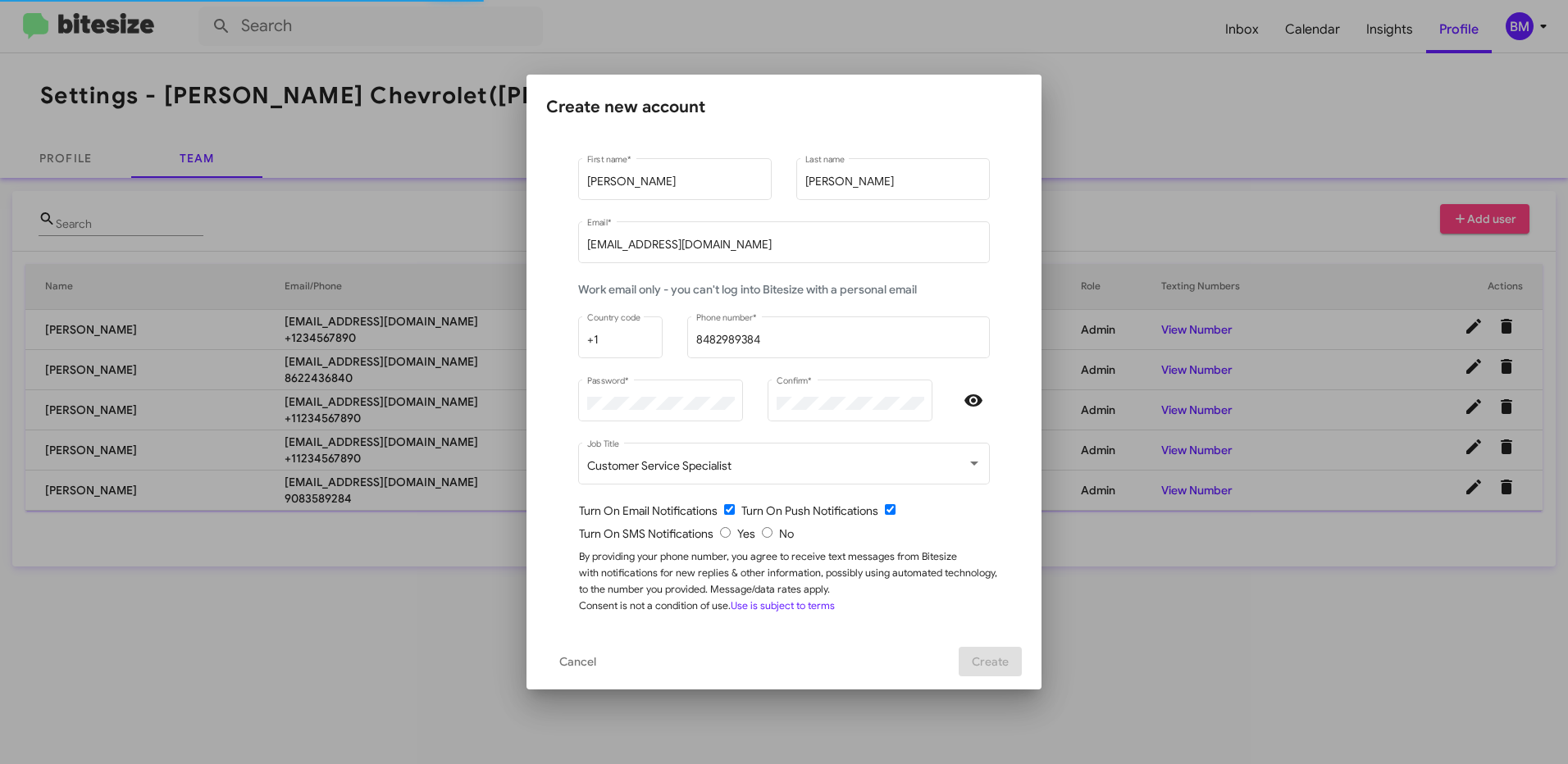
scroll to position [0, 0]
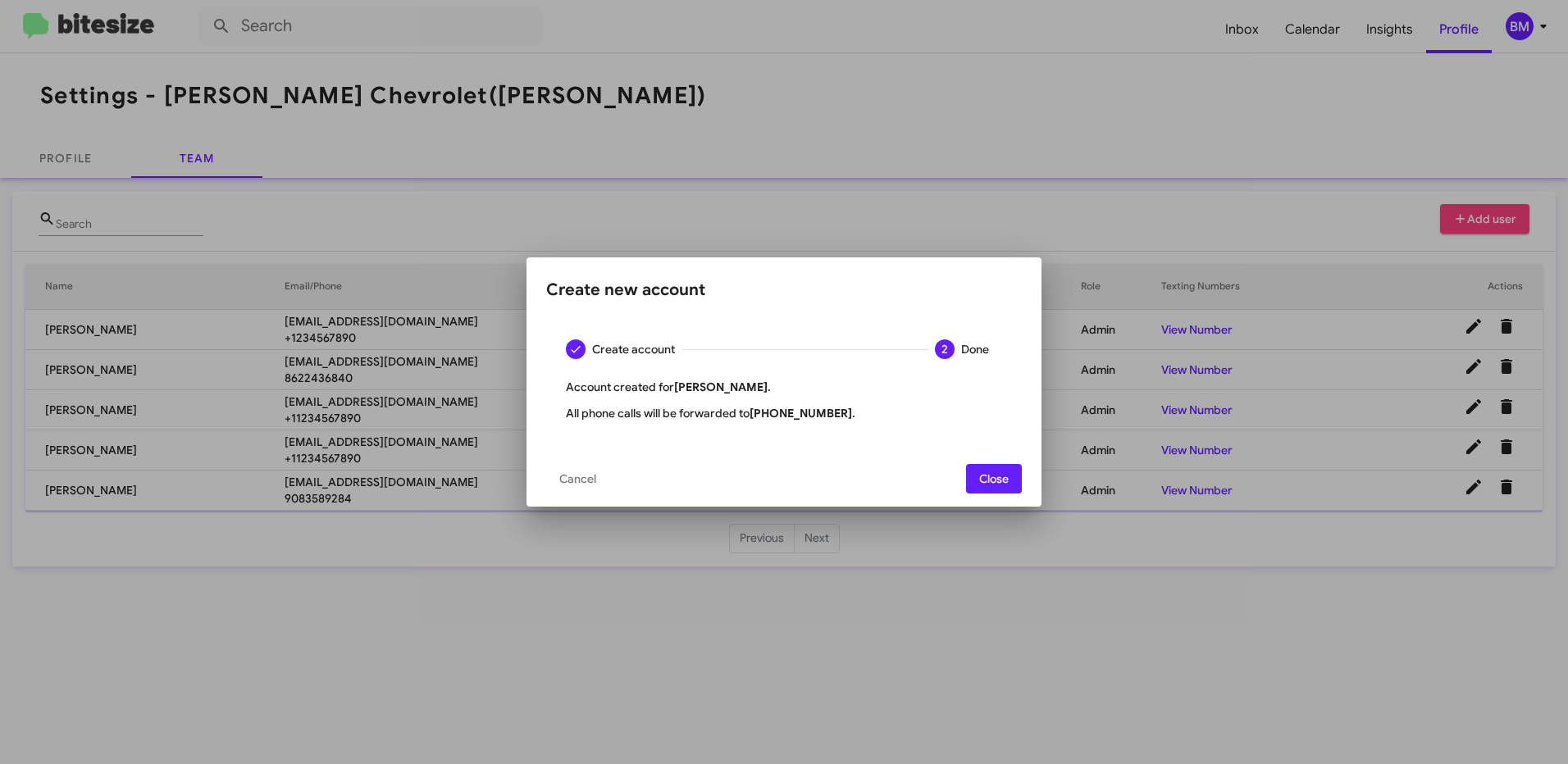
drag, startPoint x: 1003, startPoint y: 466, endPoint x: 824, endPoint y: 473, distance: 179.1
click at [825, 473] on mat-dialog-actions "Cancel Close" at bounding box center [784, 479] width 475 height 56
click at [998, 479] on span "Close" at bounding box center [993, 479] width 29 height 29
click at [998, 479] on td "Internet Director" at bounding box center [909, 490] width 345 height 40
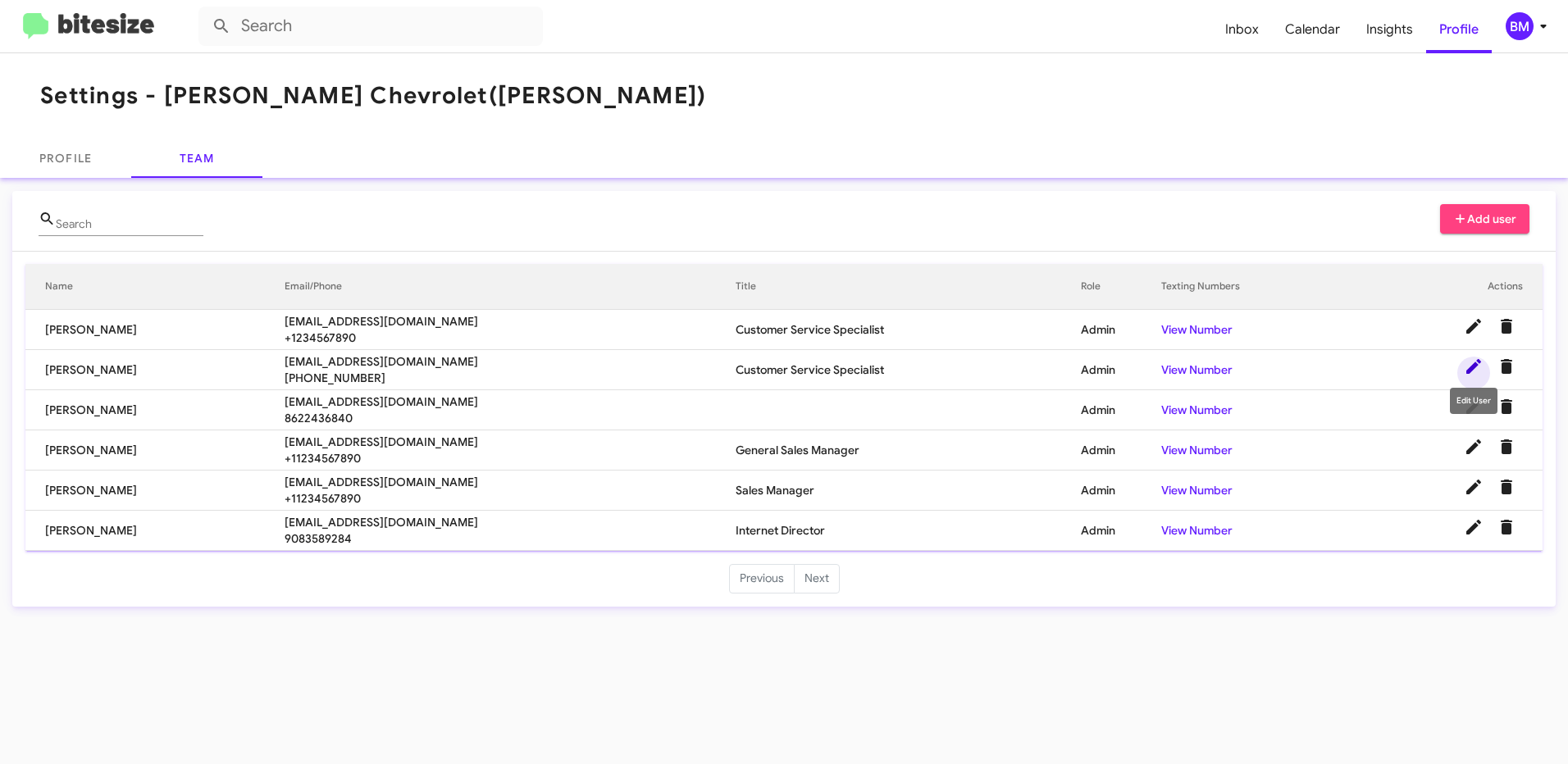
click at [1470, 367] on icon at bounding box center [1474, 366] width 15 height 15
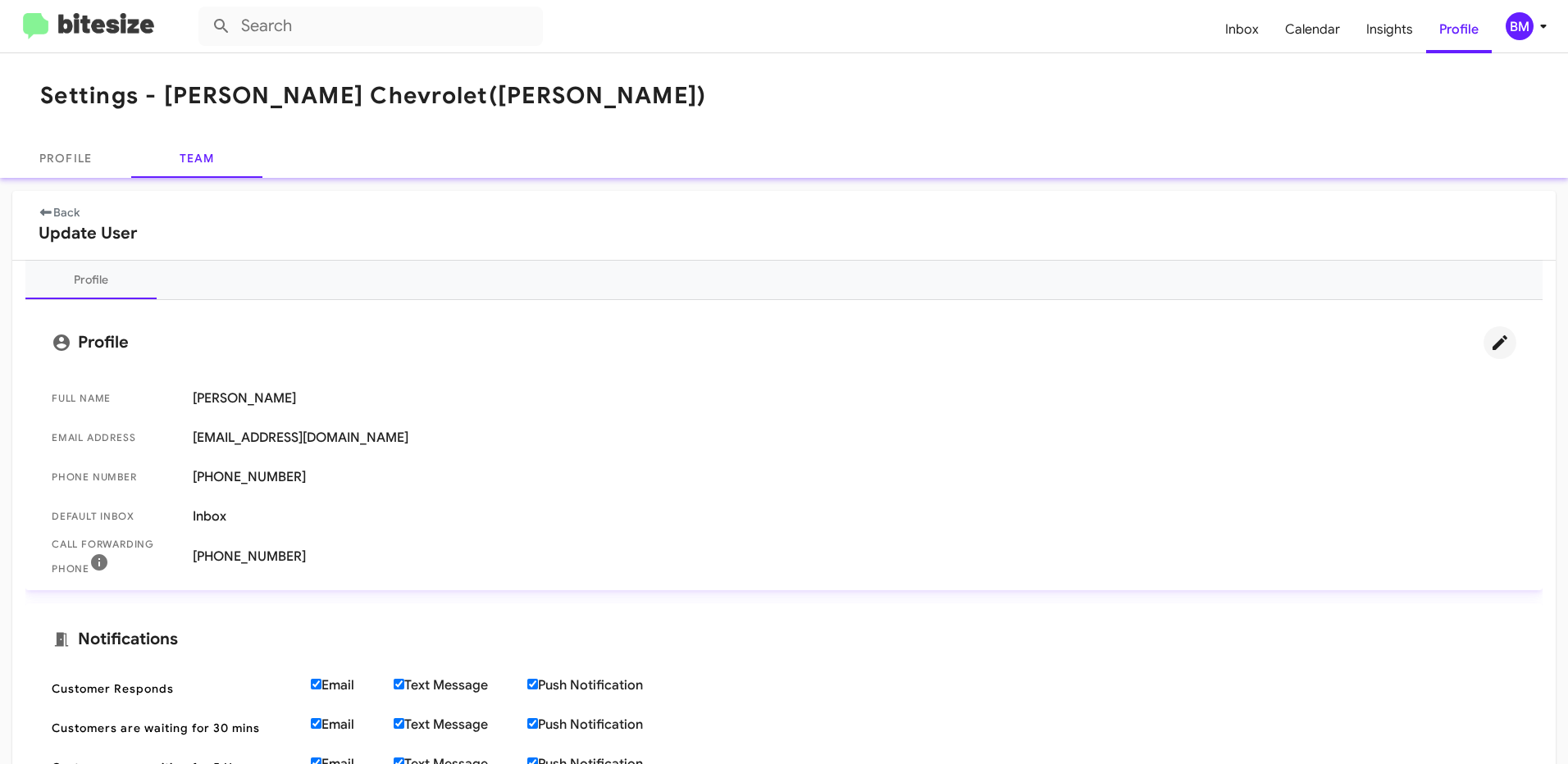
click at [1492, 349] on icon at bounding box center [1499, 342] width 15 height 15
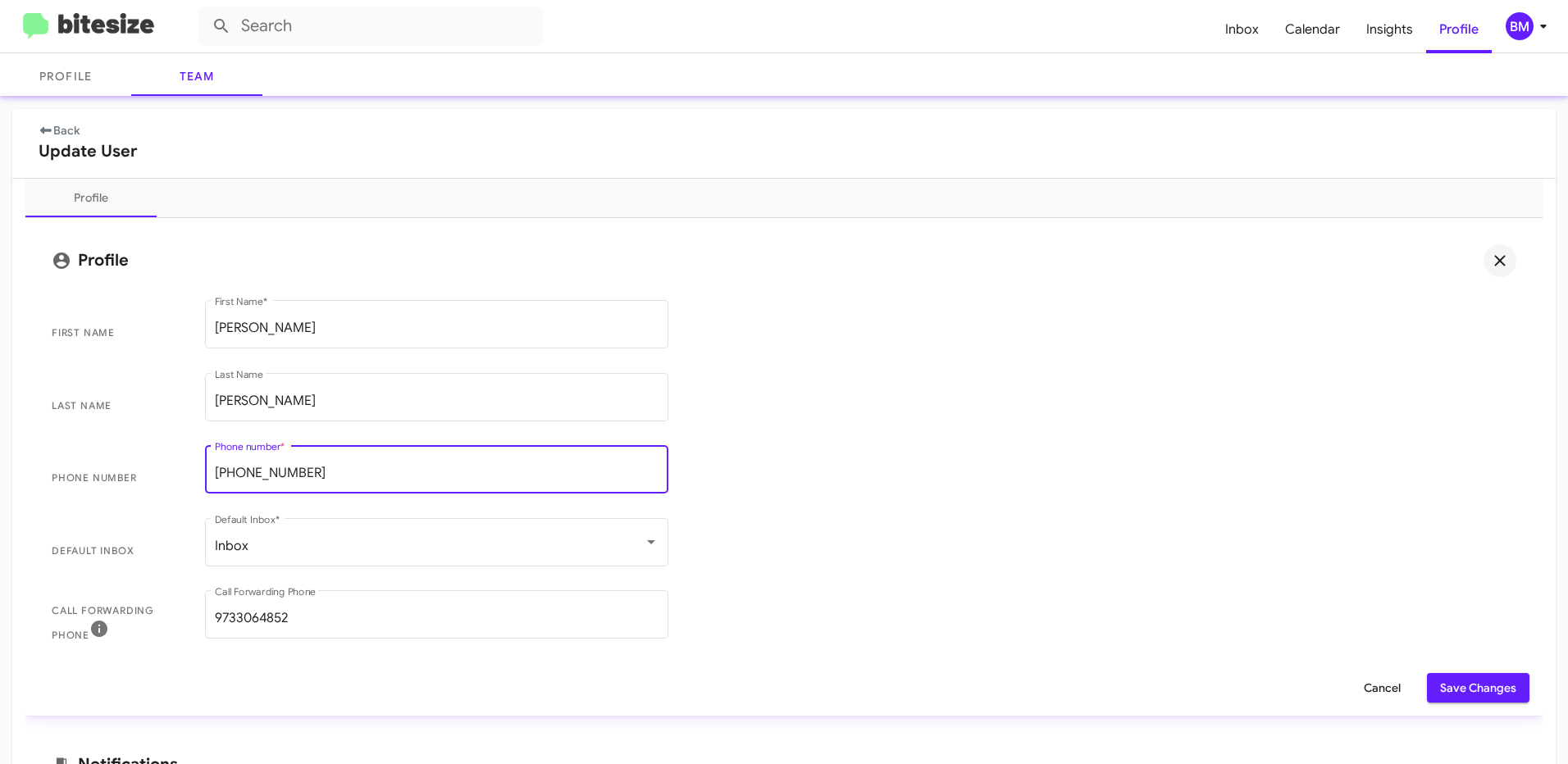
drag, startPoint x: 371, startPoint y: 475, endPoint x: 203, endPoint y: 474, distance: 168.0
click at [203, 474] on mat-form-field "[PHONE_NUMBER] Phone number *" at bounding box center [437, 479] width 488 height 73
type input "9736071151"
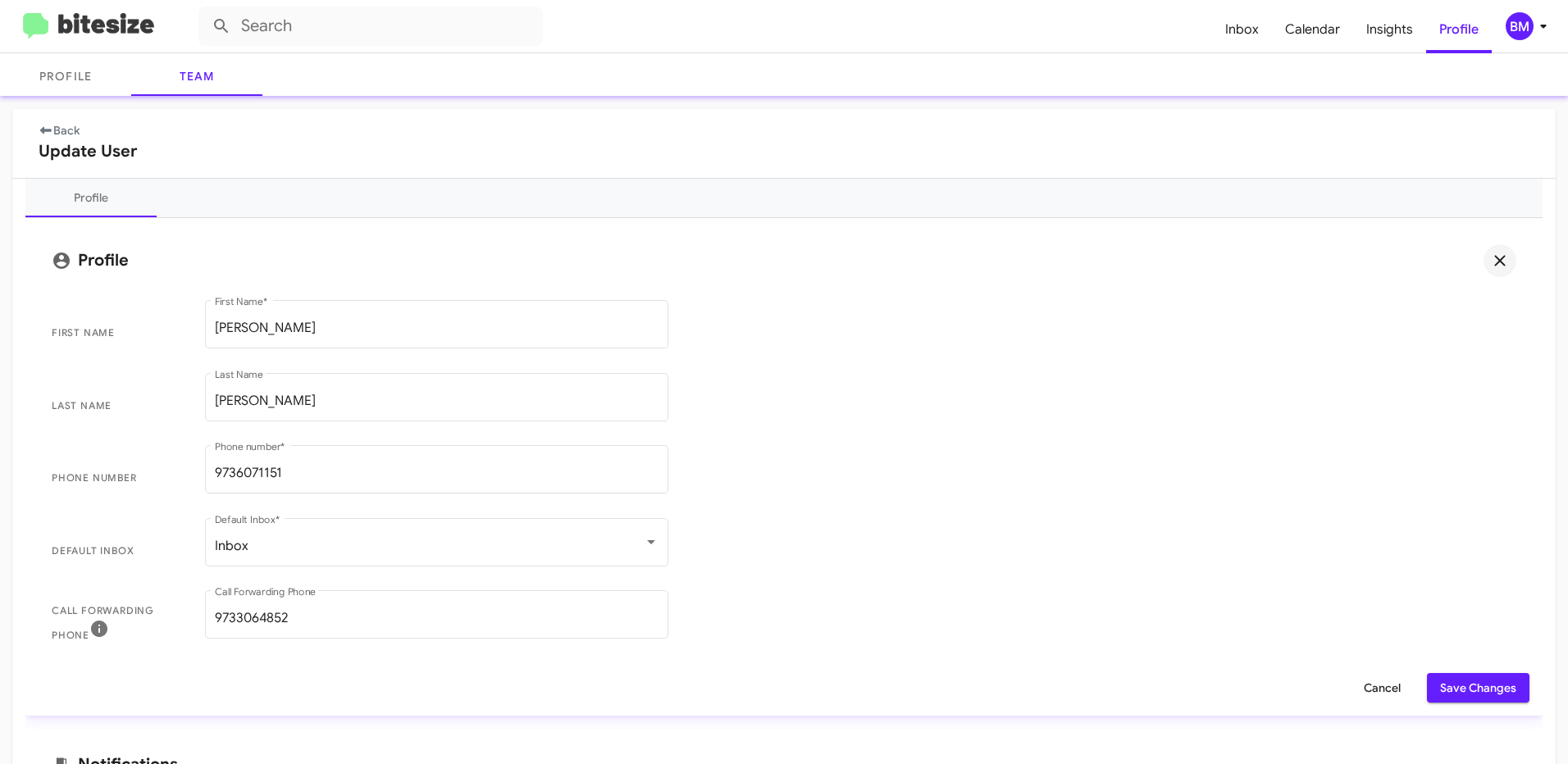
click at [894, 490] on span "Phone number [PHONE_NUMBER] Phone number *" at bounding box center [783, 479] width 1491 height 73
click at [1440, 686] on span "Save Changes" at bounding box center [1478, 688] width 77 height 29
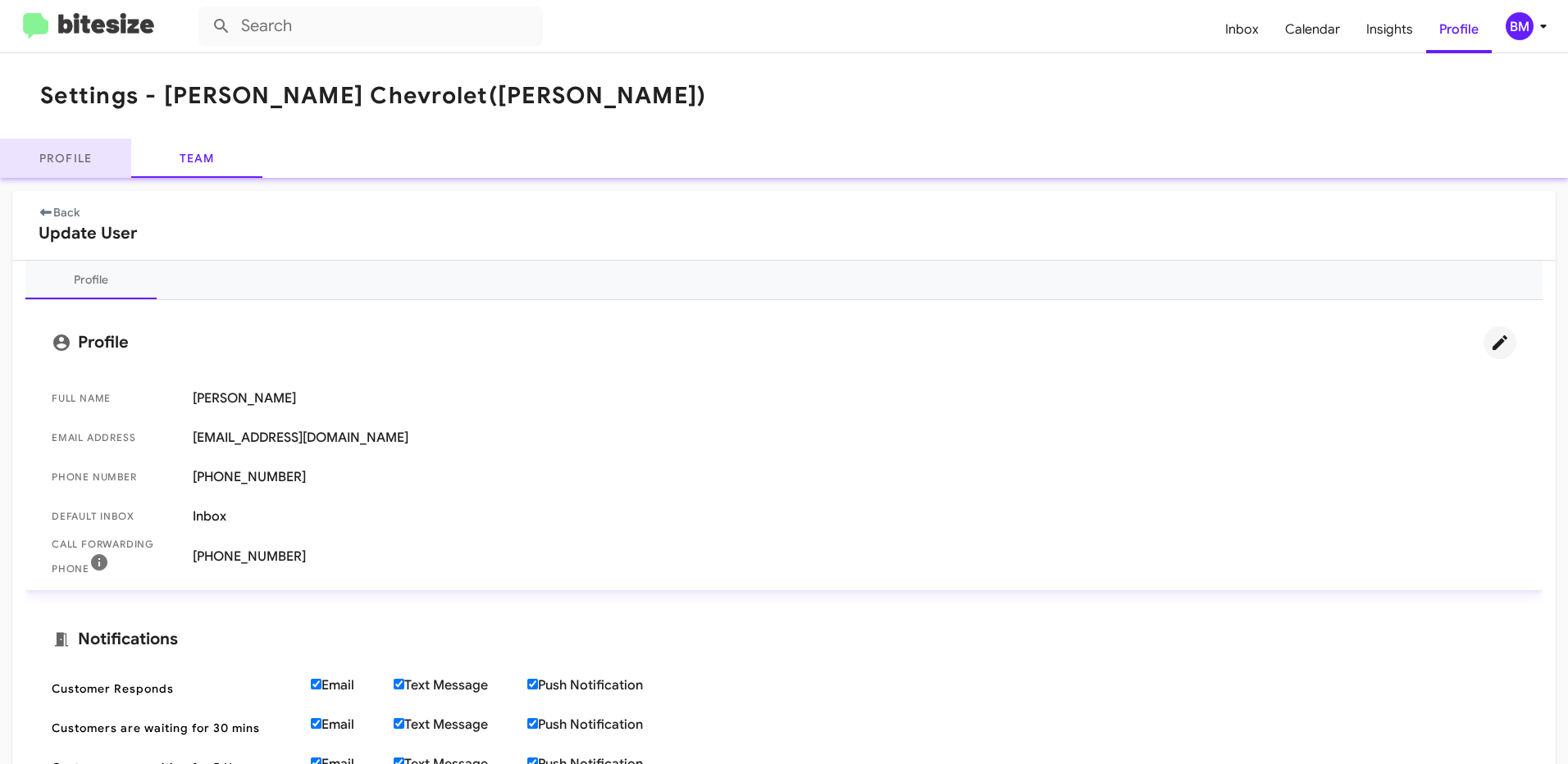
click at [78, 162] on link "Profile" at bounding box center [65, 158] width 131 height 39
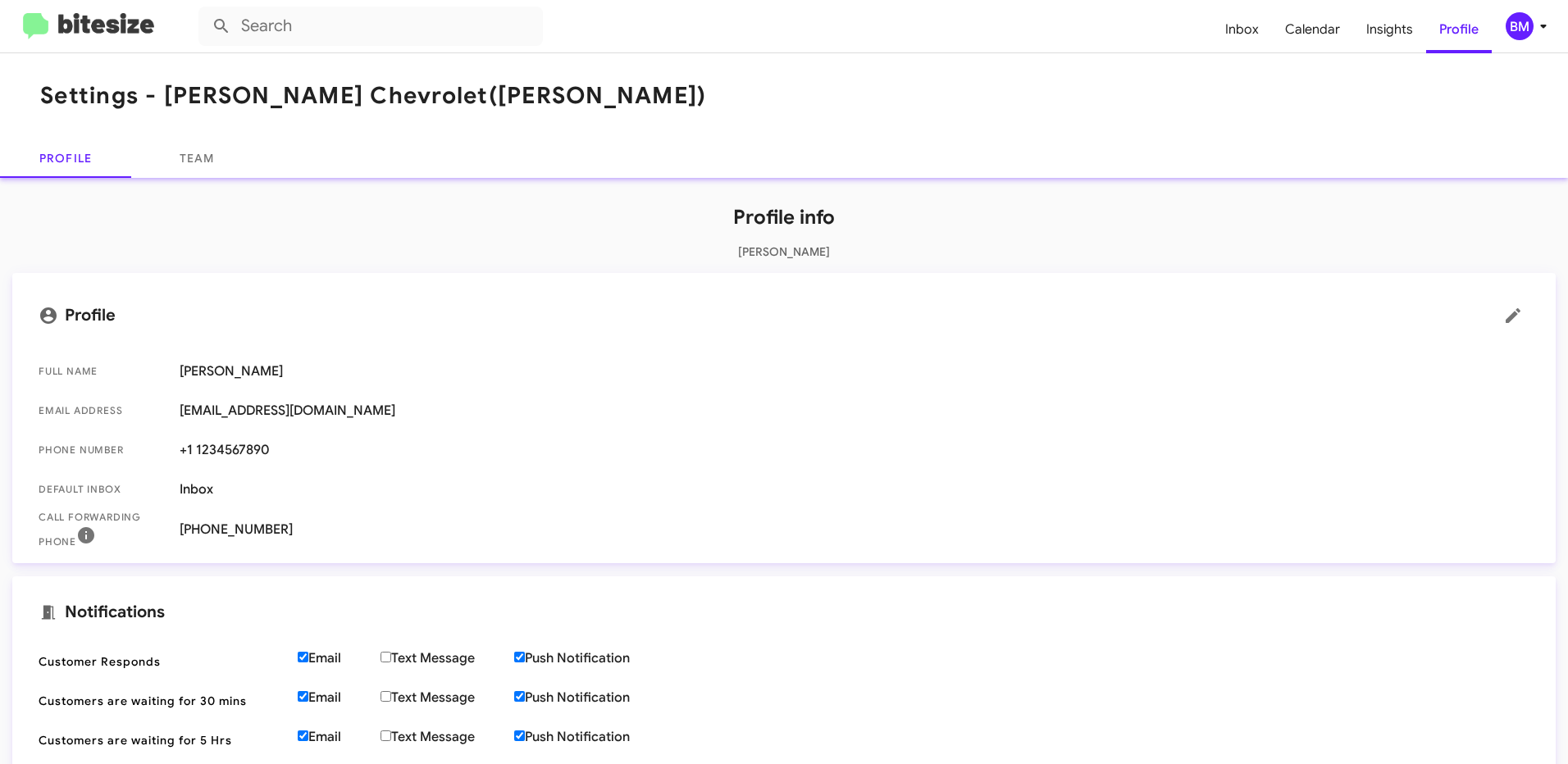
click at [1050, 134] on mat-toolbar "Settings - [PERSON_NAME] Chevrolet ([PERSON_NAME])" at bounding box center [784, 96] width 1568 height 85
